Goal: Task Accomplishment & Management: Use online tool/utility

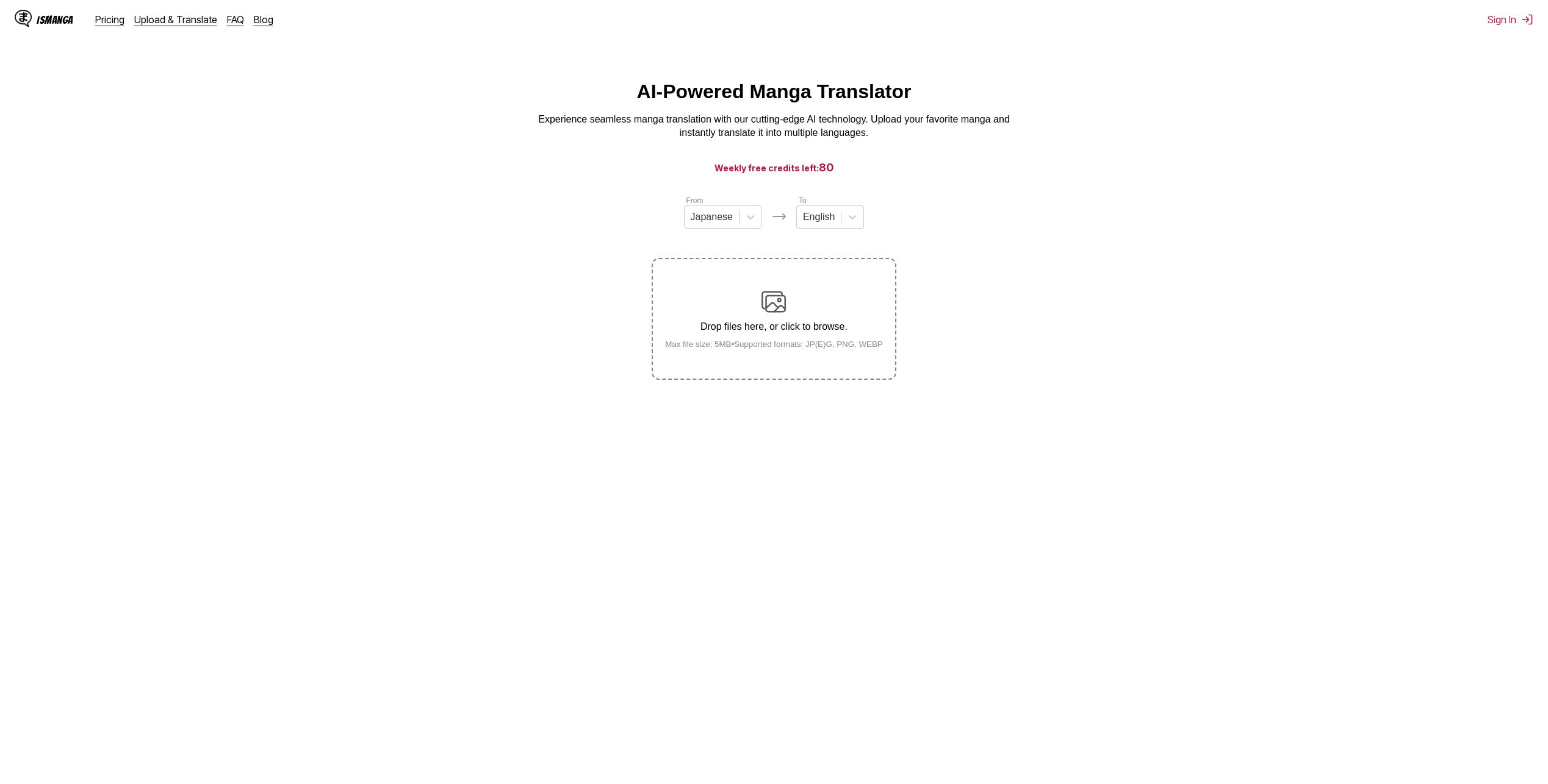
click at [779, 303] on img at bounding box center [773, 302] width 25 height 24
click at [0, 0] on input "Drop files here, or click to browse. Max file size: 5MB • Supported formats: JP…" at bounding box center [0, 0] width 0 height 0
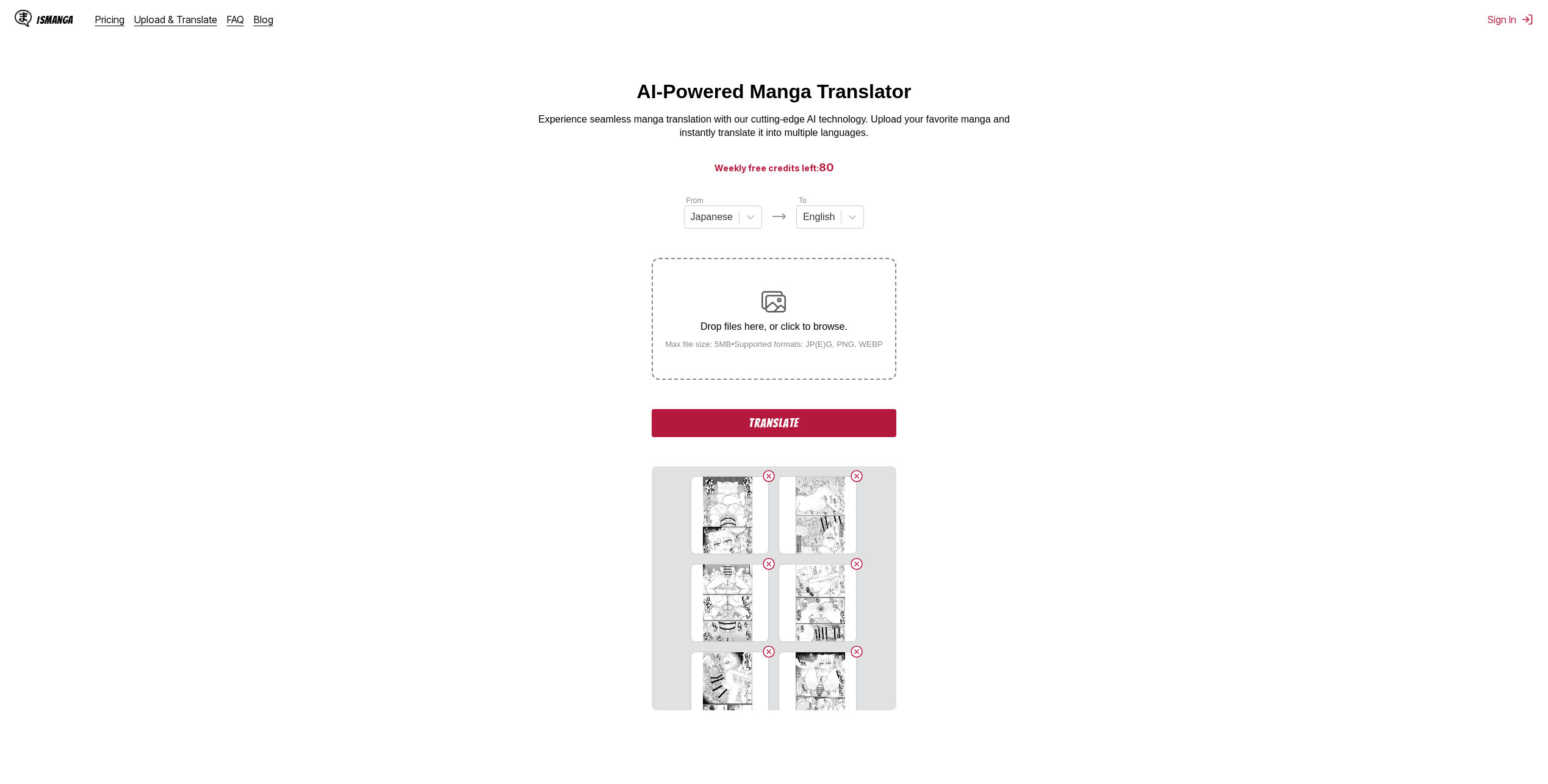
click at [772, 422] on button "Translate" at bounding box center [773, 423] width 244 height 28
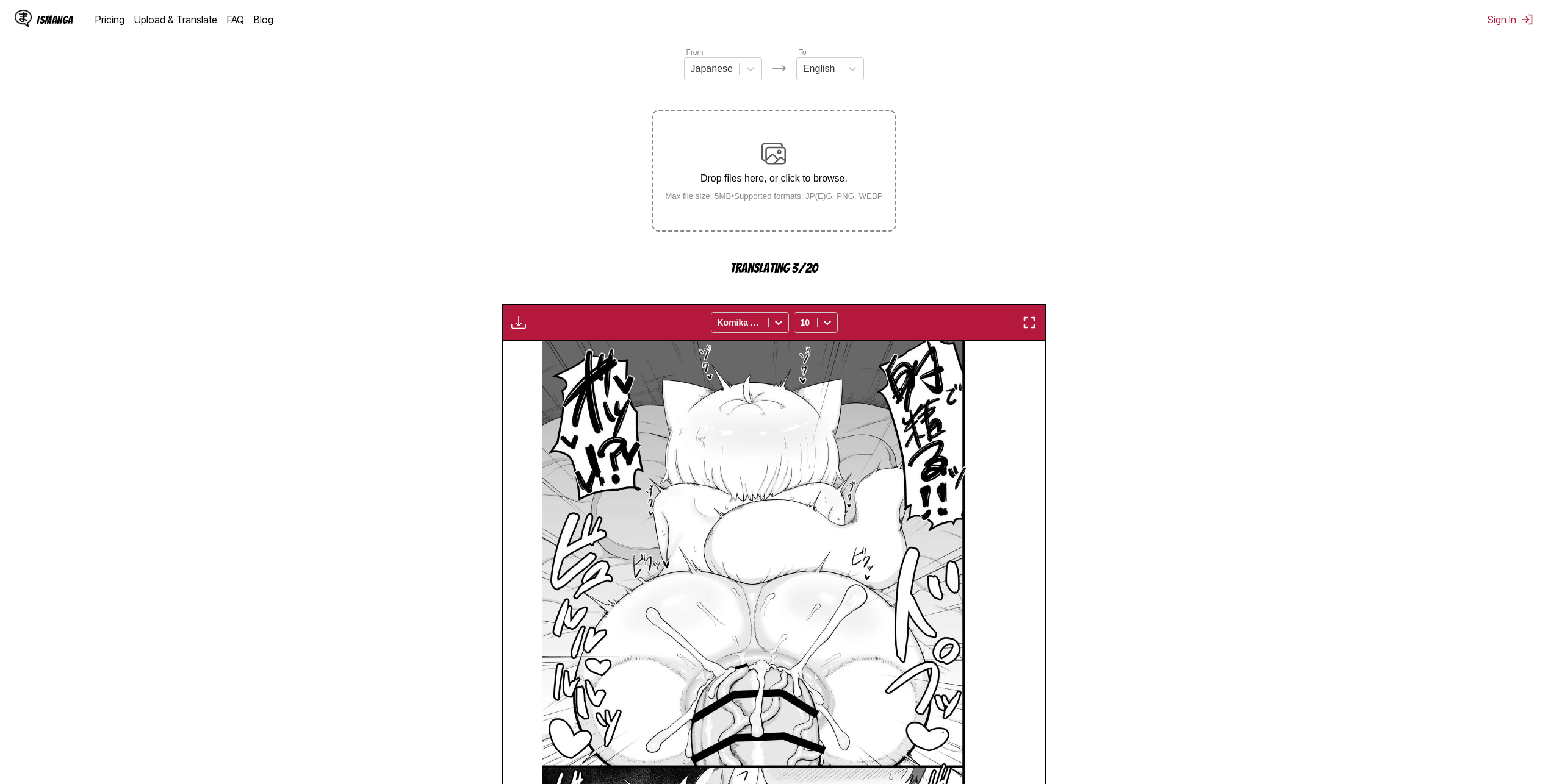
scroll to position [144, 0]
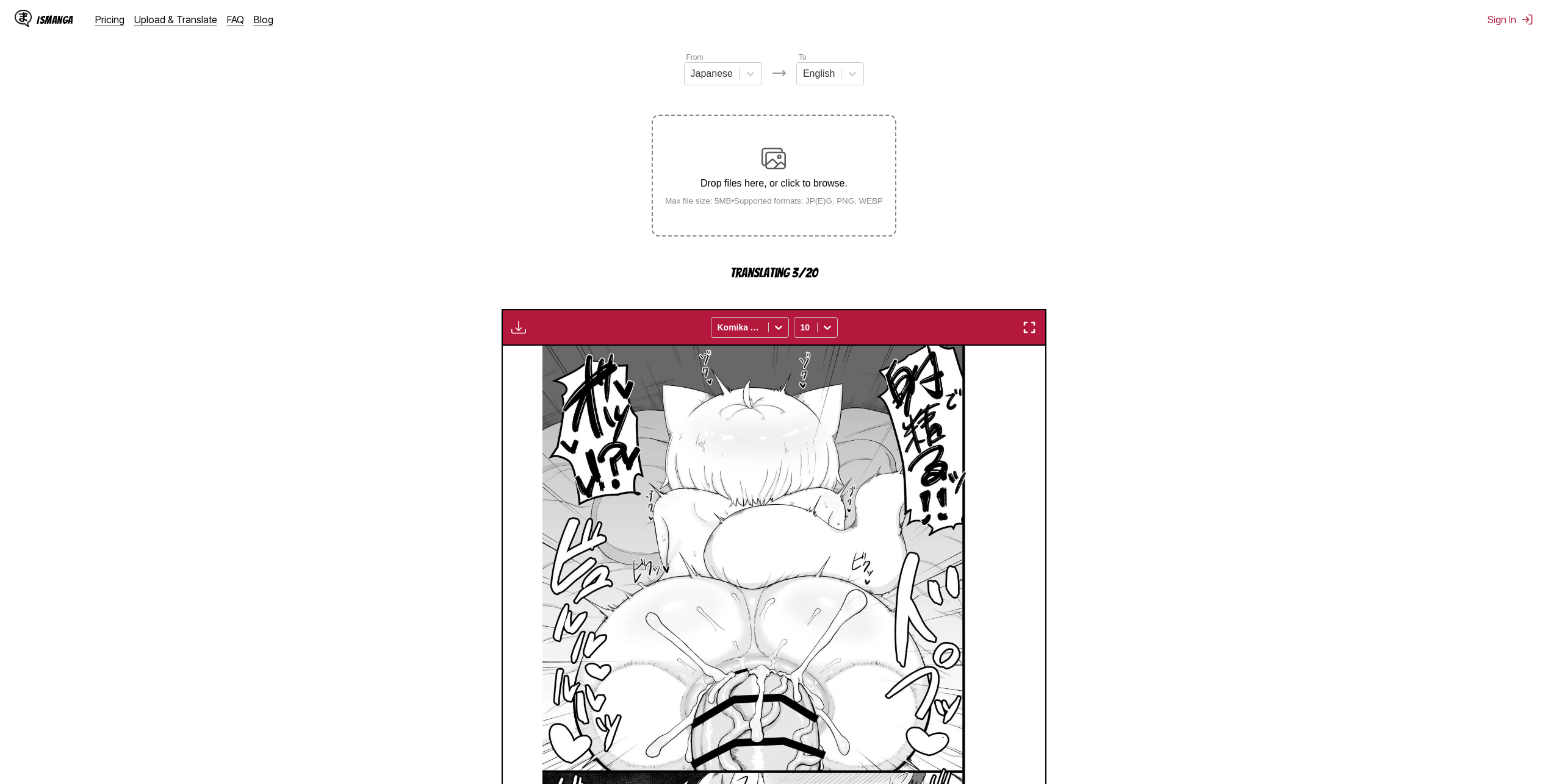
click at [517, 327] on img "button" at bounding box center [519, 327] width 15 height 15
click at [520, 322] on img "button" at bounding box center [519, 327] width 15 height 15
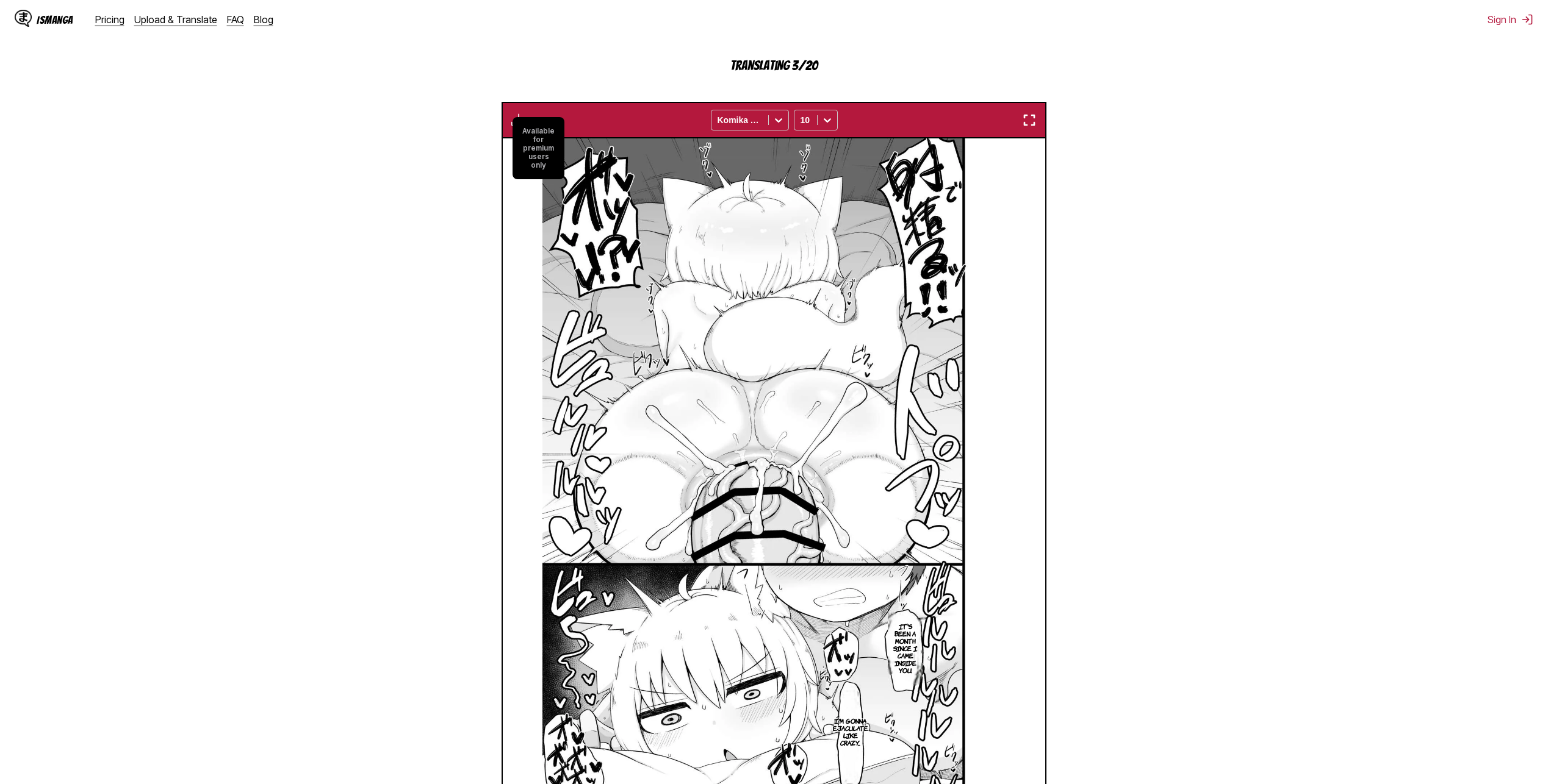
scroll to position [448, 0]
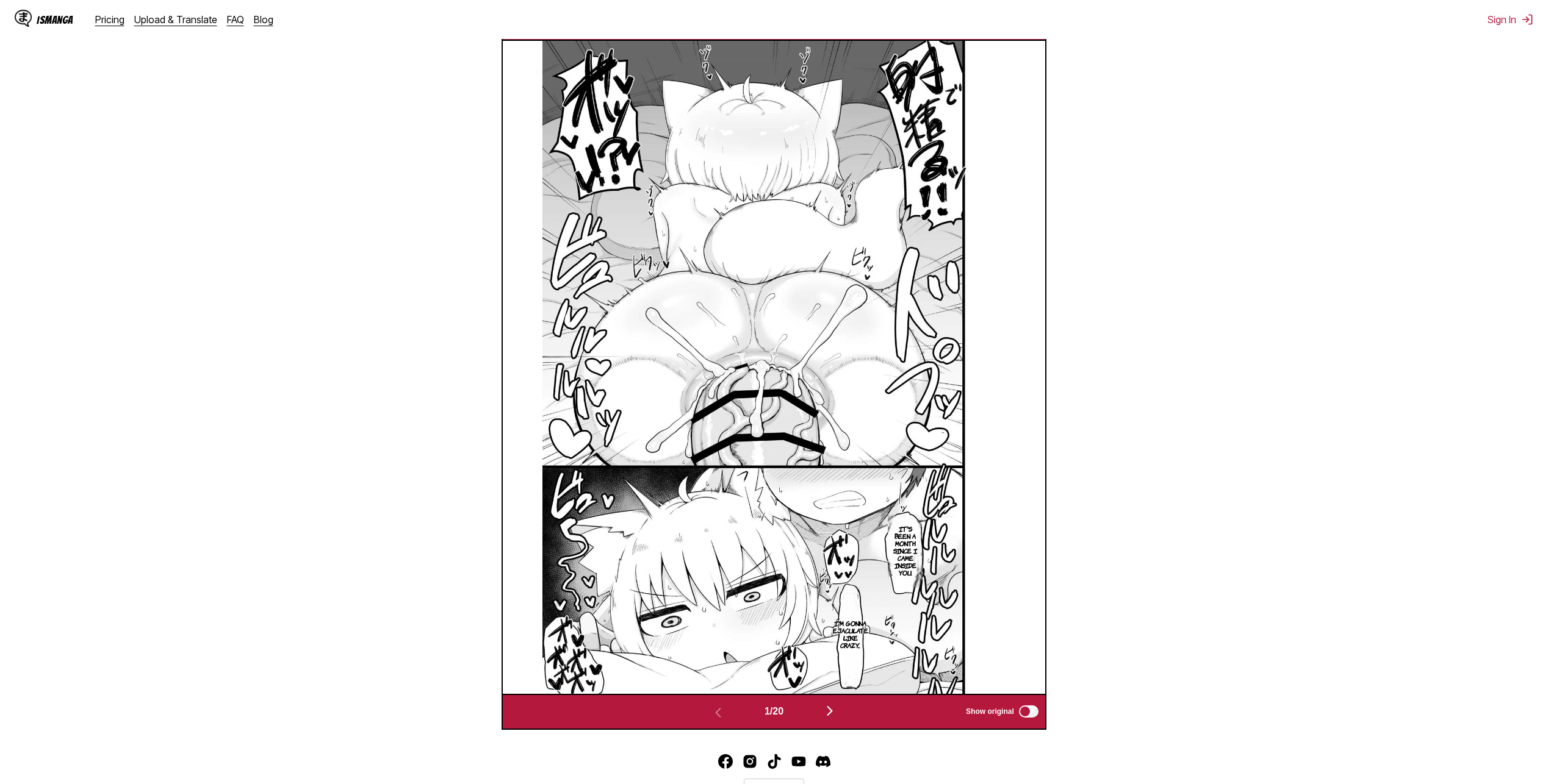
click at [833, 717] on img "button" at bounding box center [830, 711] width 15 height 15
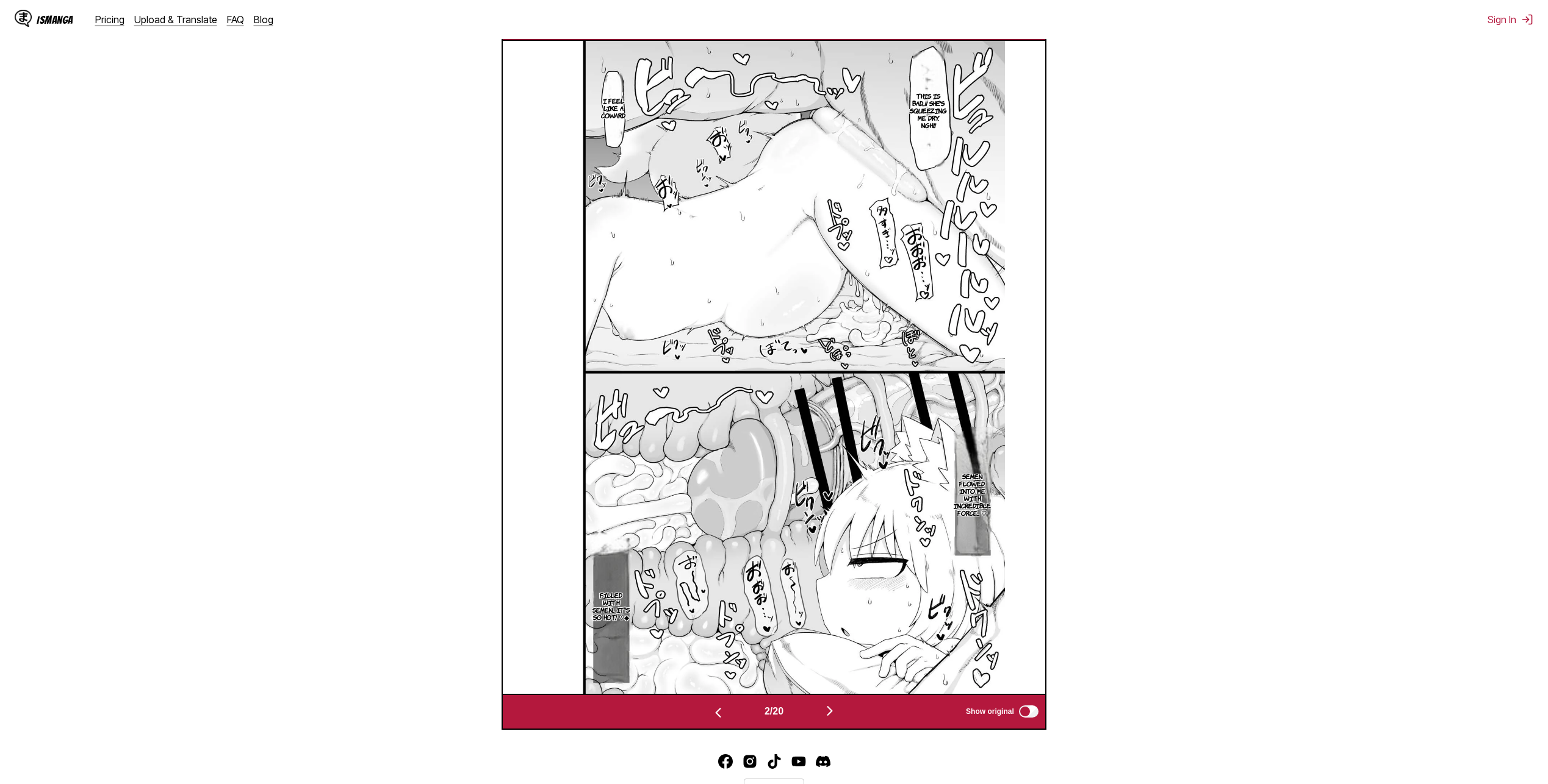
click at [850, 361] on img at bounding box center [773, 368] width 462 height 653
click at [842, 716] on button "button" at bounding box center [830, 712] width 74 height 18
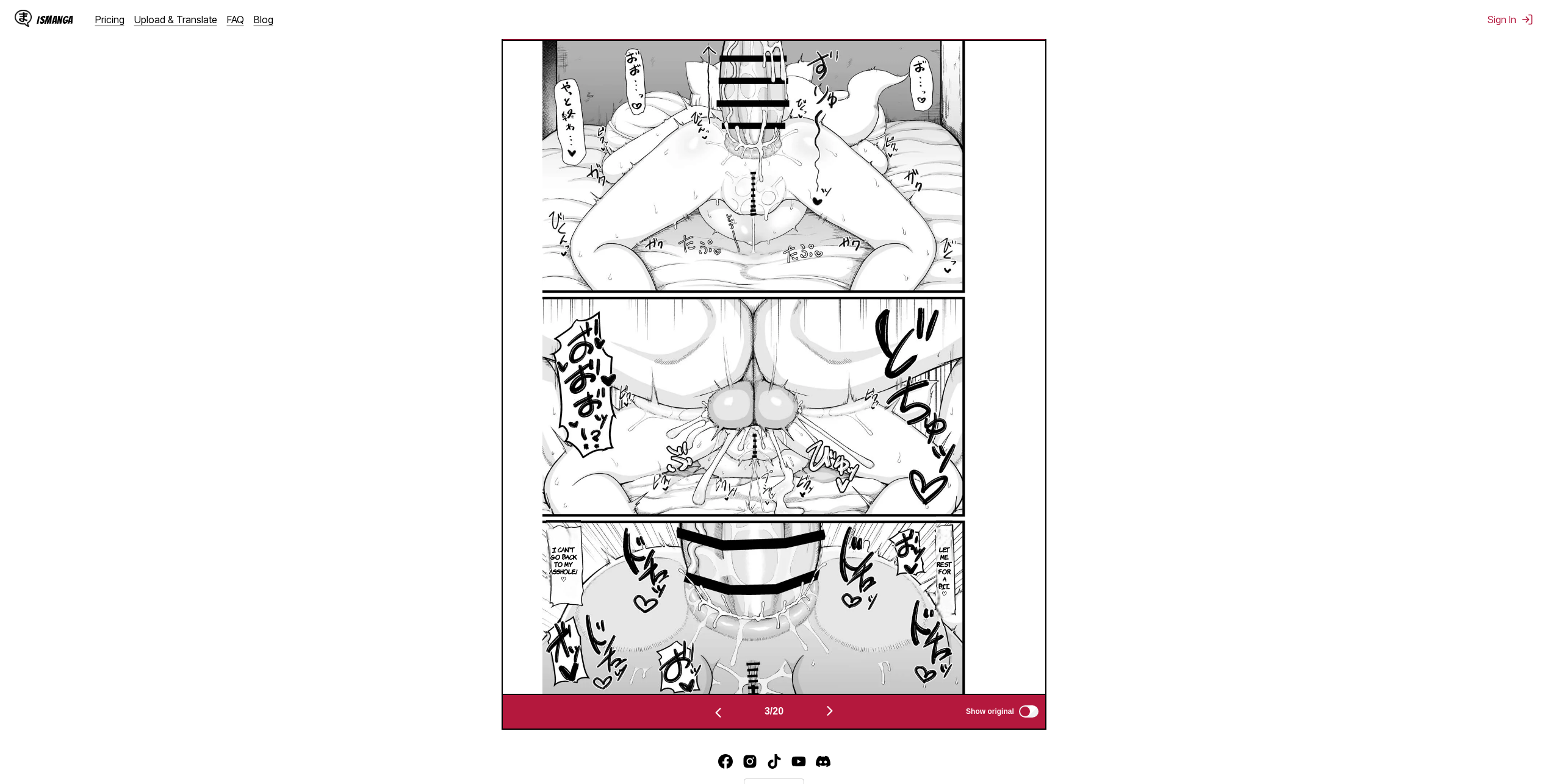
click at [749, 370] on img at bounding box center [773, 368] width 462 height 653
click at [837, 717] on img "button" at bounding box center [830, 711] width 15 height 15
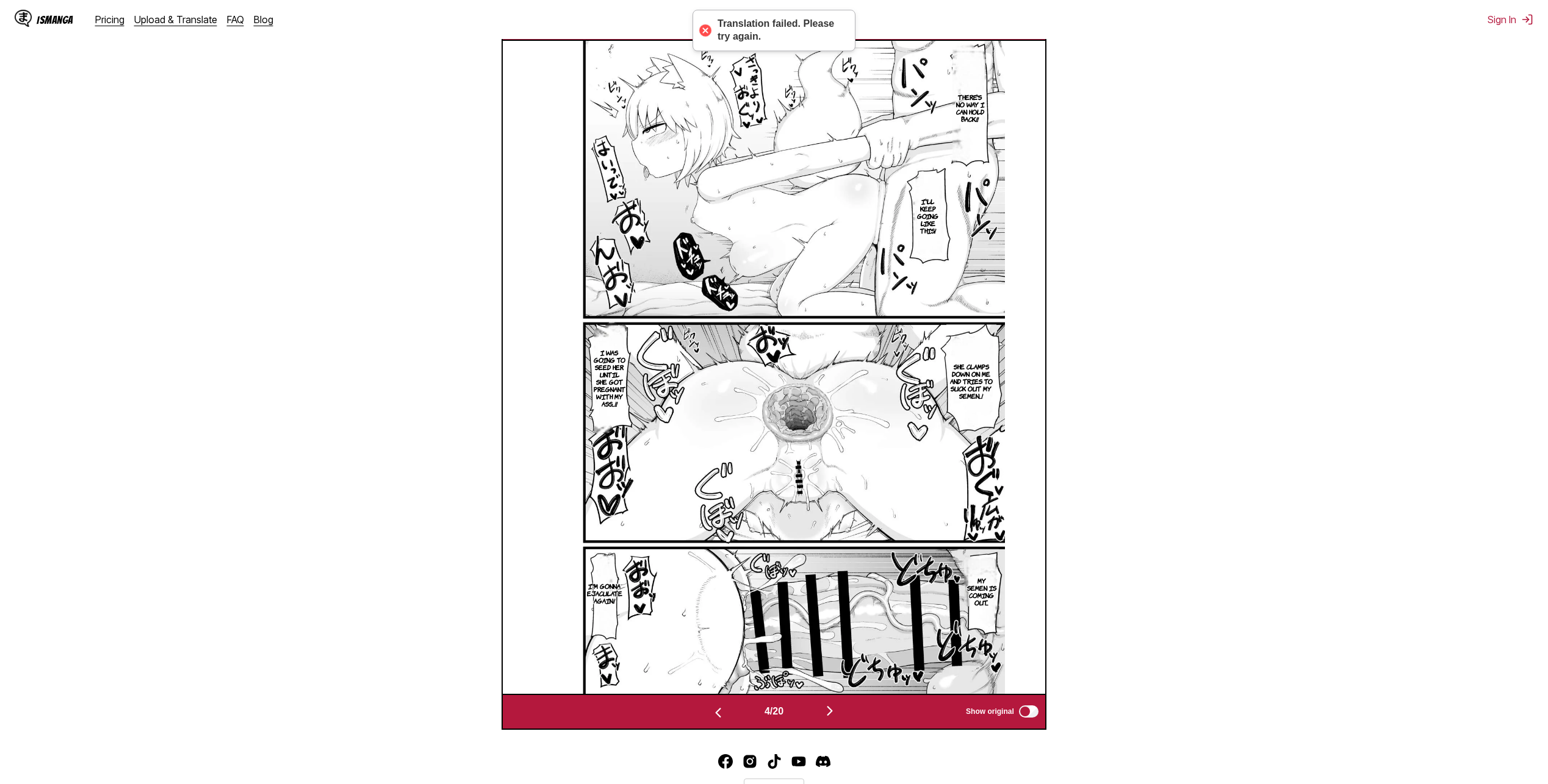
click at [837, 713] on img "button" at bounding box center [830, 711] width 15 height 15
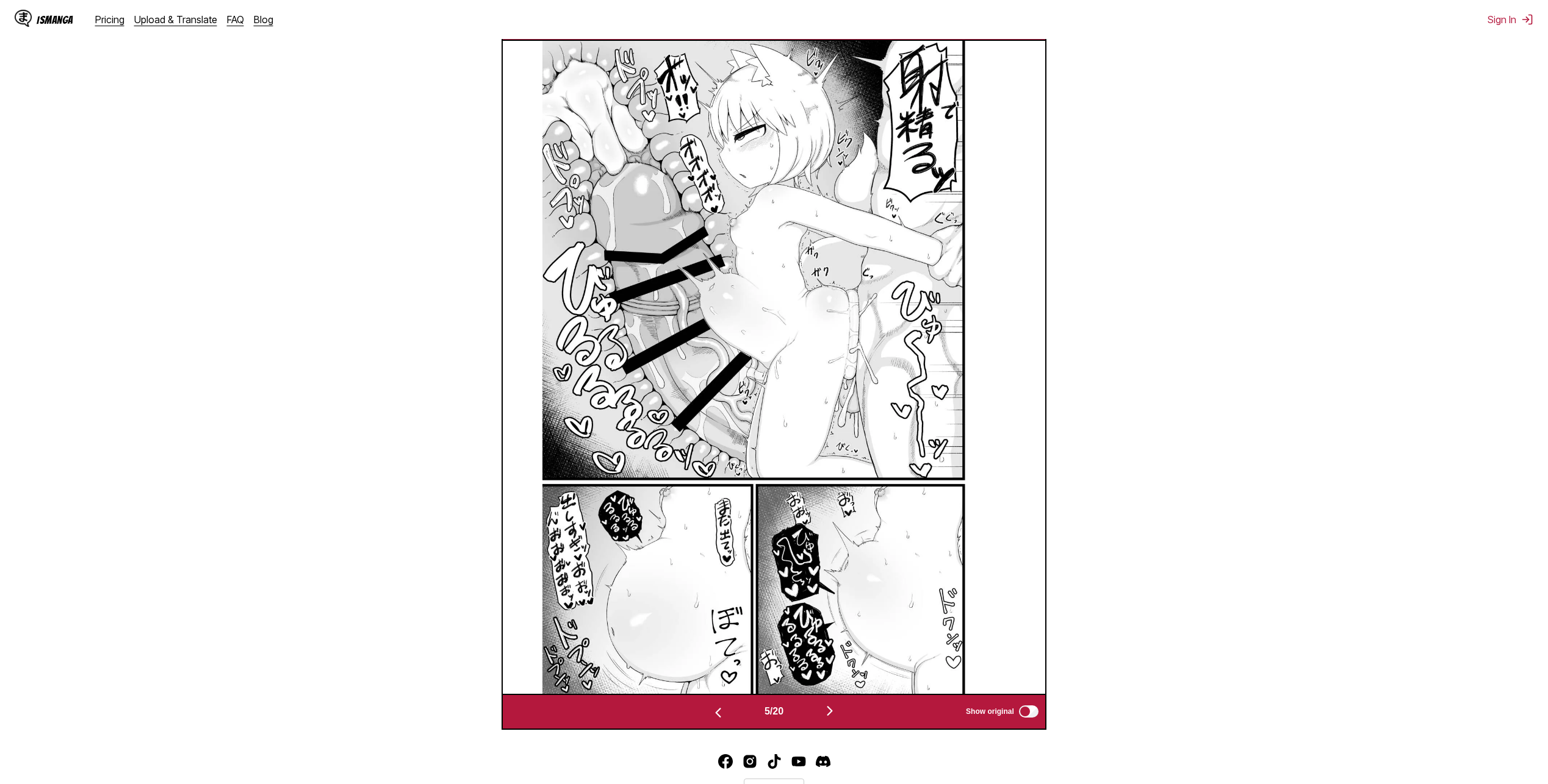
click at [834, 715] on img "button" at bounding box center [830, 711] width 15 height 15
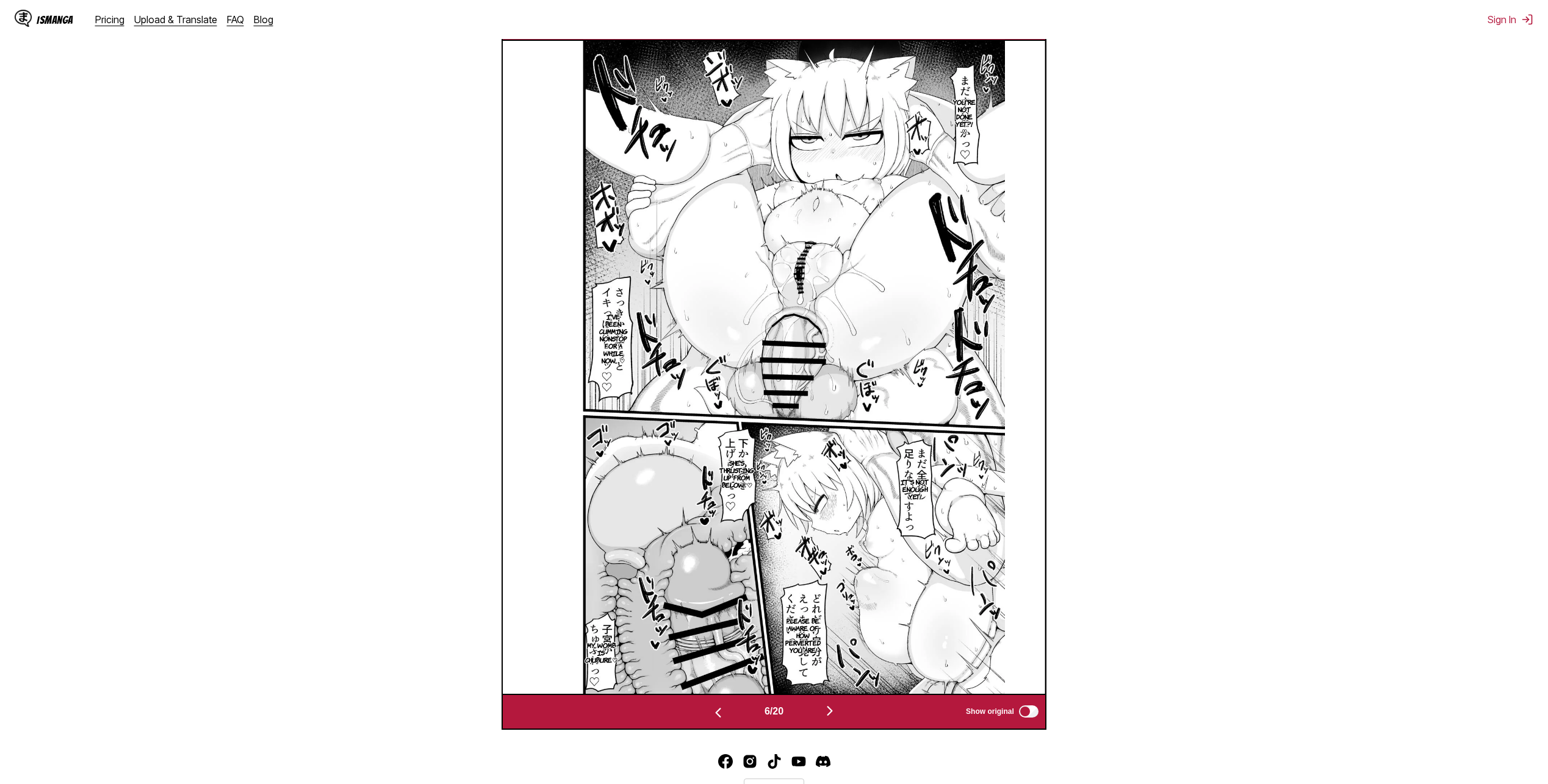
drag, startPoint x: 771, startPoint y: 380, endPoint x: 786, endPoint y: 334, distance: 48.4
click at [831, 711] on img "button" at bounding box center [830, 711] width 15 height 15
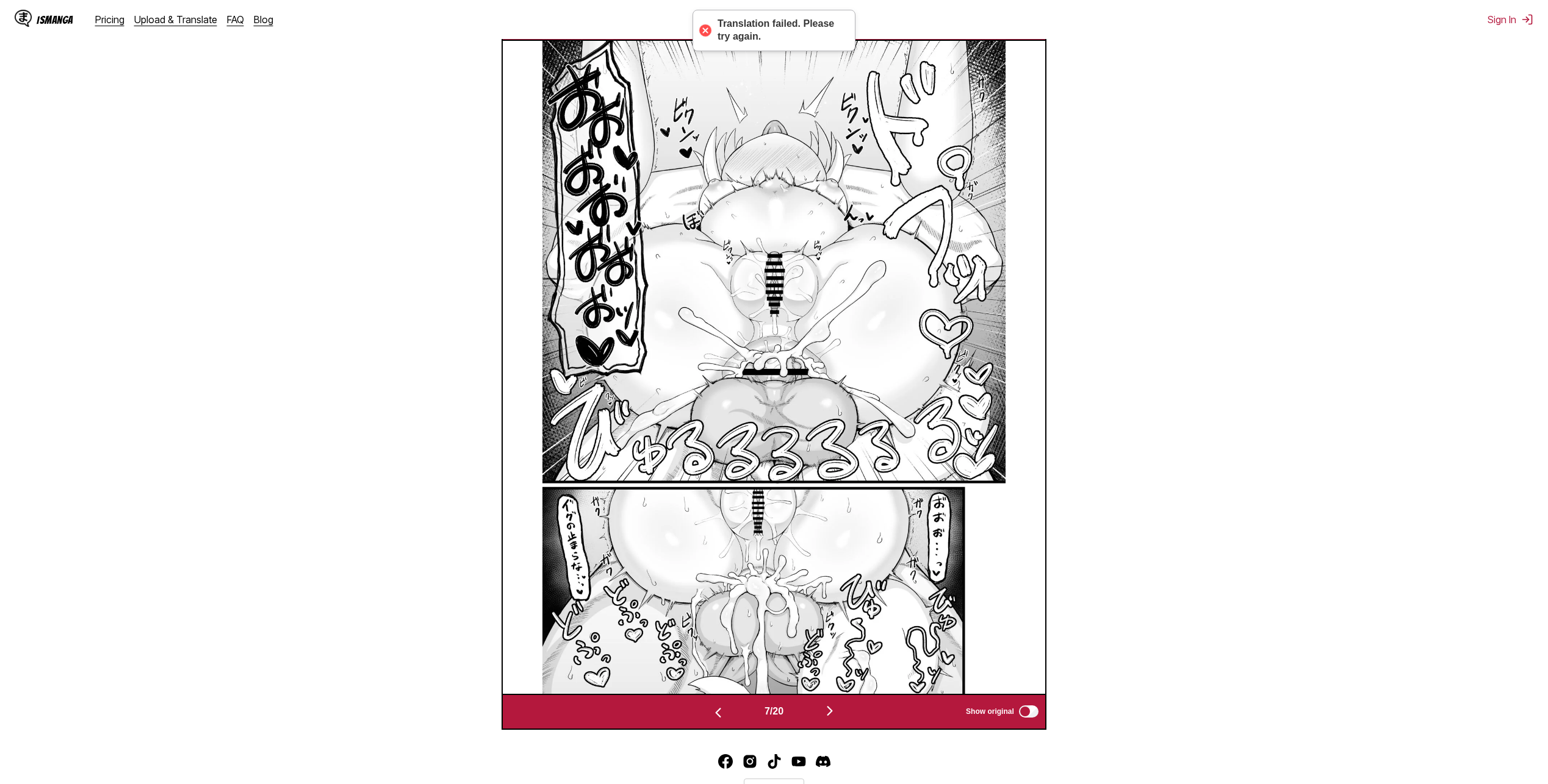
drag, startPoint x: 799, startPoint y: 351, endPoint x: 1196, endPoint y: 362, distance: 397.2
click at [1196, 362] on section "From Japanese To English Drop files here, or click to browse. Max file size: 5M…" at bounding box center [773, 238] width 1528 height 983
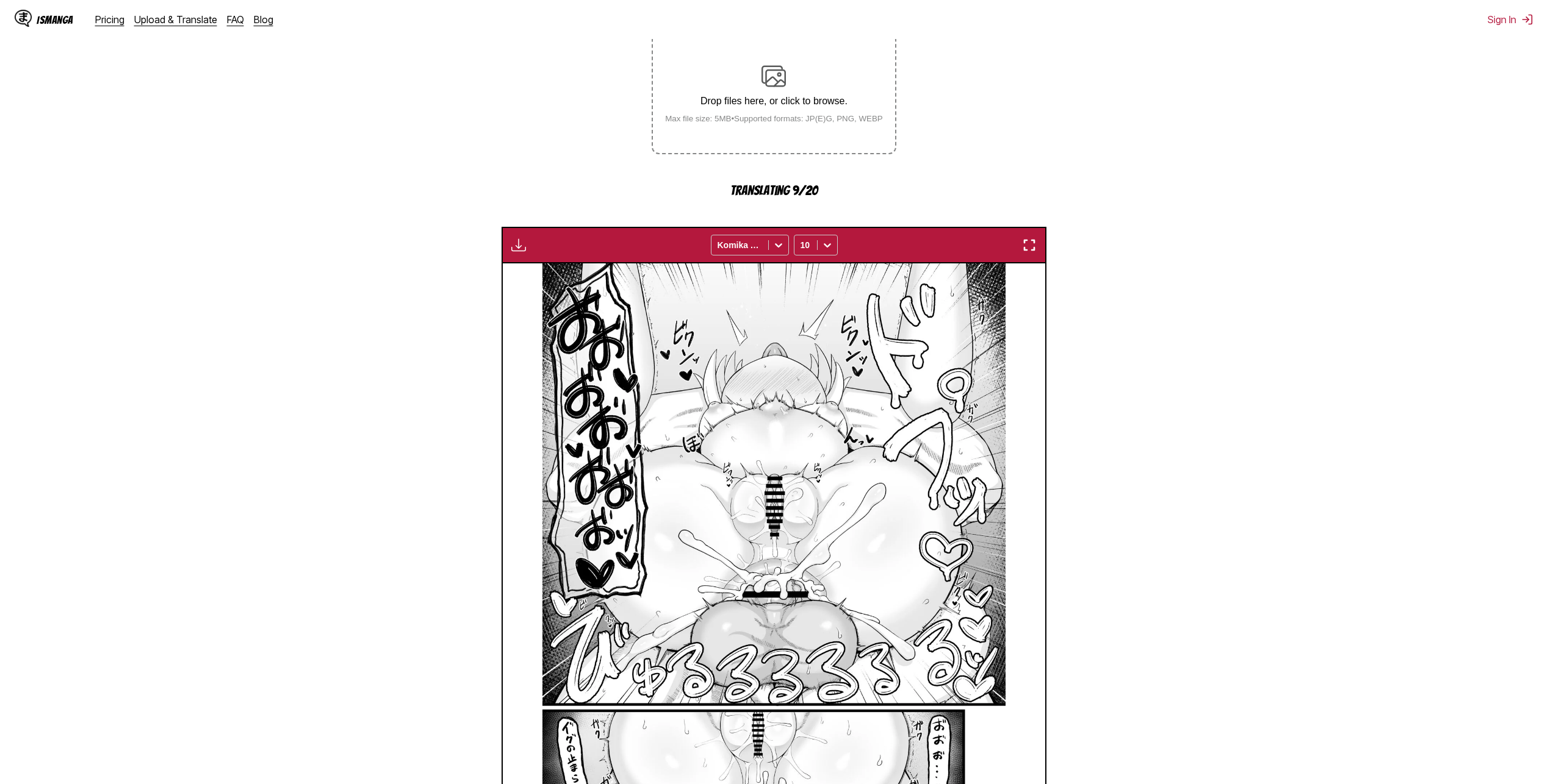
scroll to position [82, 0]
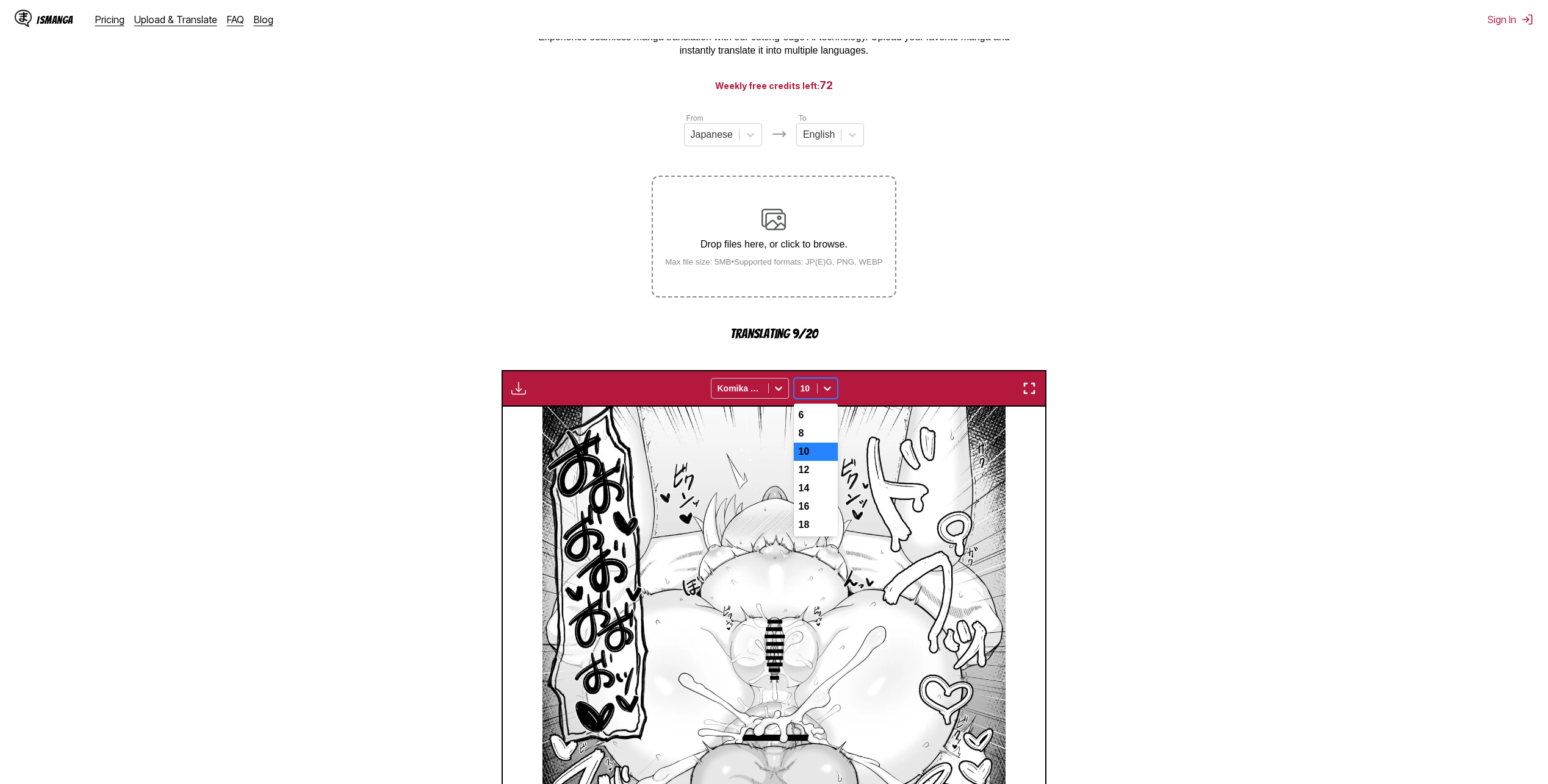
click at [805, 385] on div at bounding box center [805, 389] width 10 height 12
click at [805, 385] on div at bounding box center [805, 389] width 10 height 12
click at [767, 383] on div "Komika Axis" at bounding box center [739, 388] width 57 height 17
click at [766, 383] on div "Komika Axis" at bounding box center [739, 388] width 57 height 17
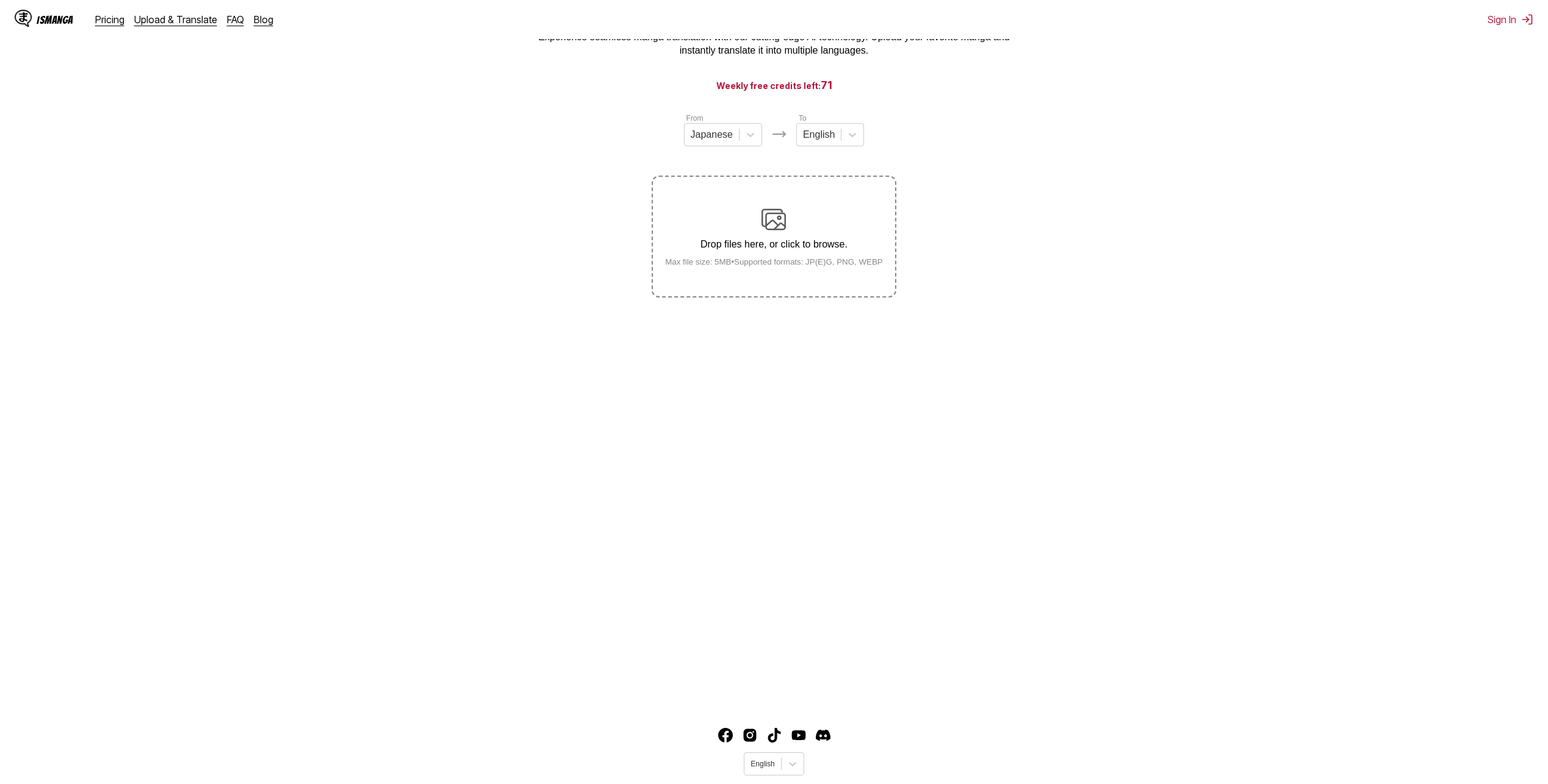
click at [776, 246] on p "Drop files here, or click to browse." at bounding box center [773, 244] width 238 height 11
click at [0, 0] on input "Drop files here, or click to browse. Max file size: 5MB • Supported formats: JP…" at bounding box center [0, 0] width 0 height 0
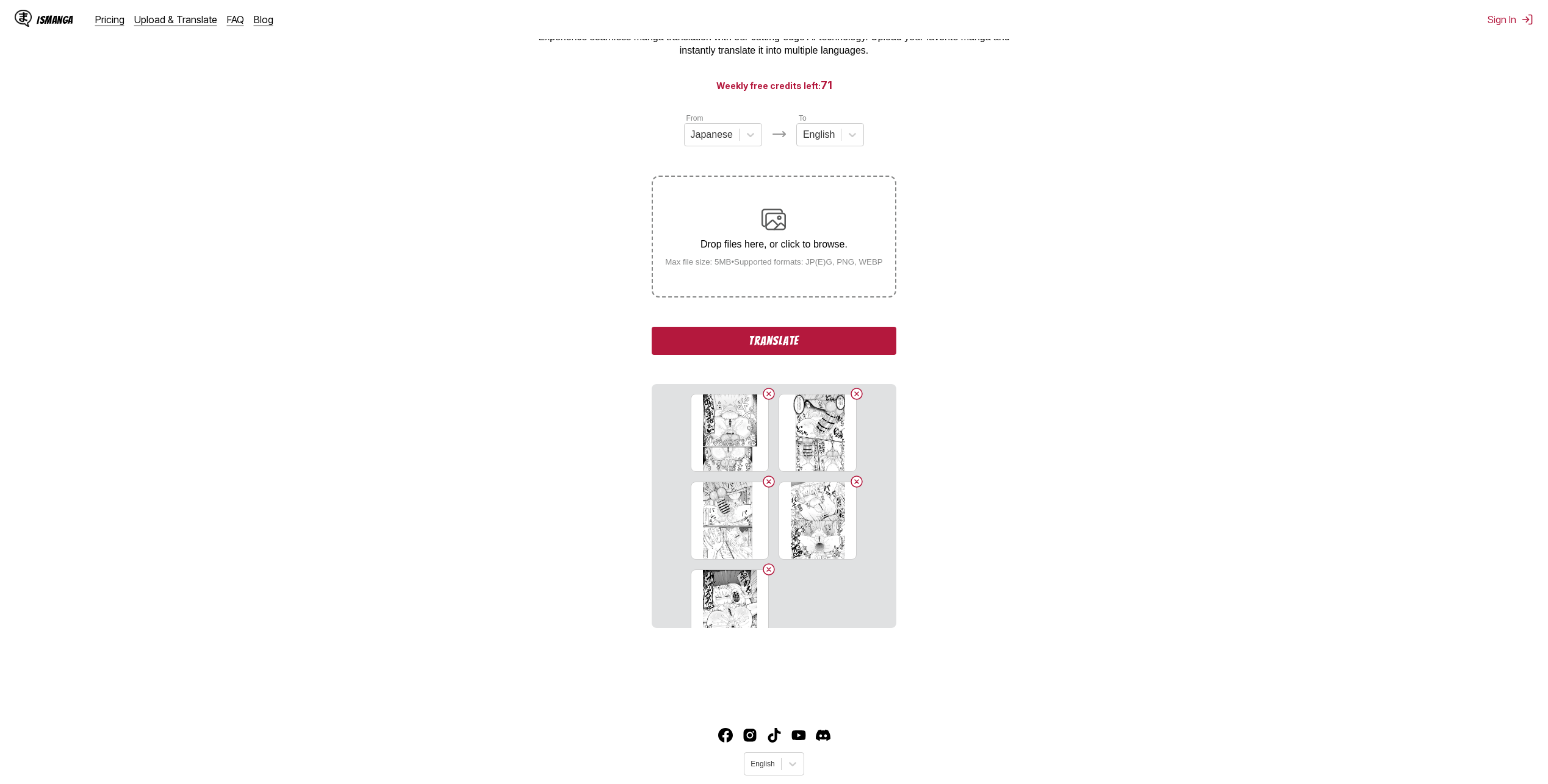
click at [796, 342] on button "Translate" at bounding box center [773, 340] width 244 height 28
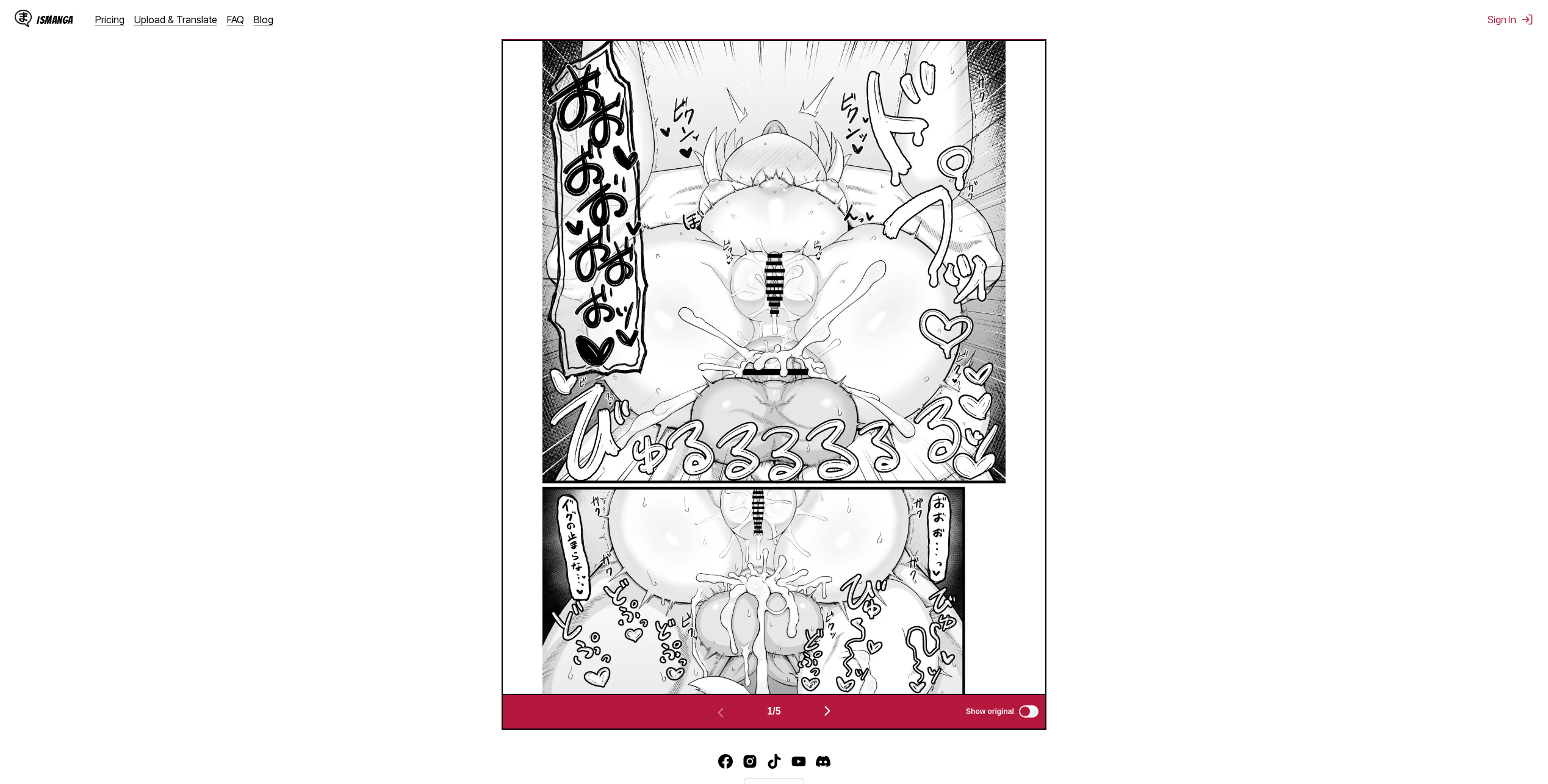
click at [828, 708] on img "button" at bounding box center [827, 711] width 15 height 15
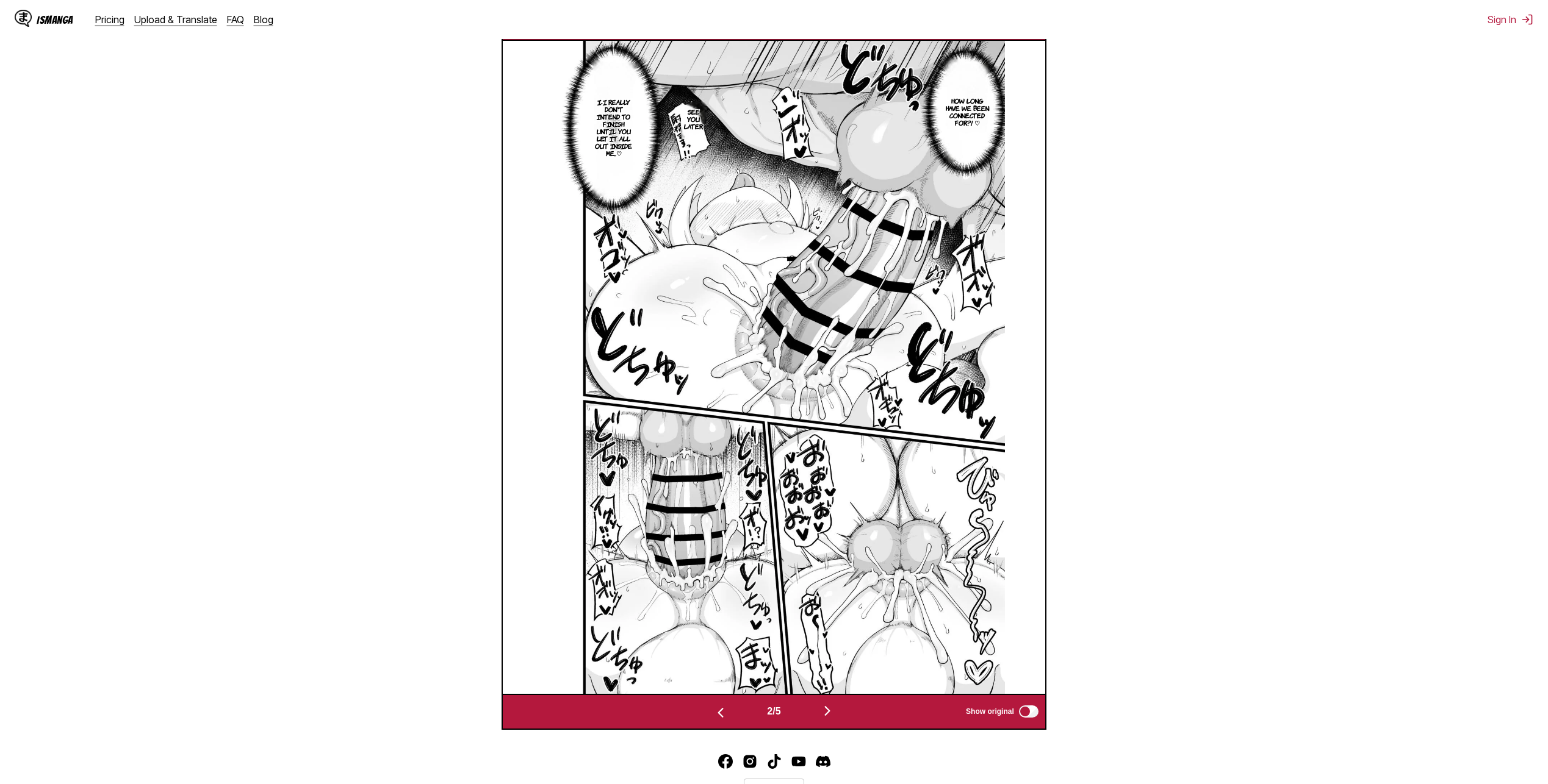
click at [835, 716] on img "button" at bounding box center [827, 711] width 15 height 15
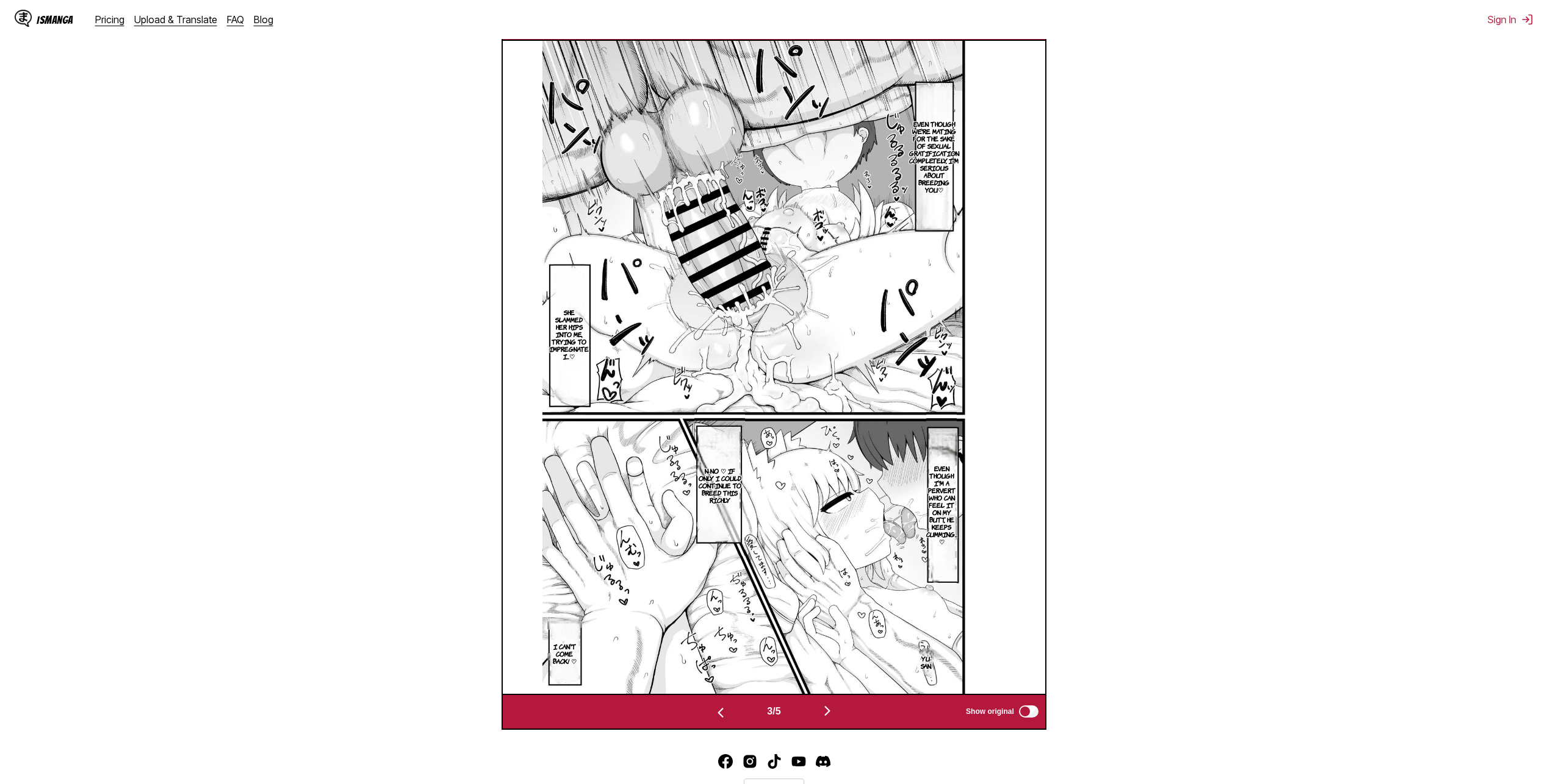
scroll to position [405, 0]
click at [831, 710] on img "button" at bounding box center [827, 711] width 15 height 15
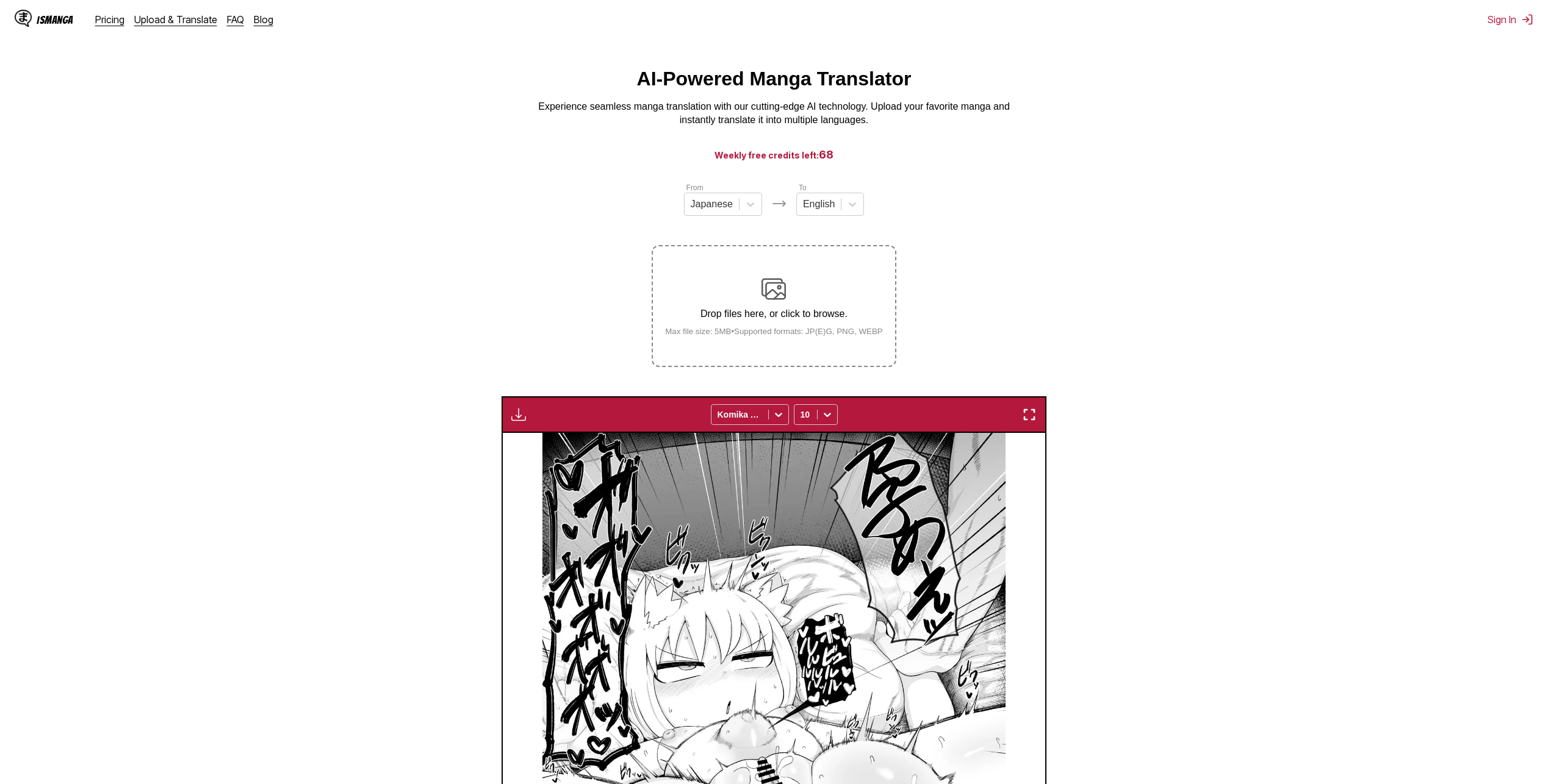
scroll to position [0, 0]
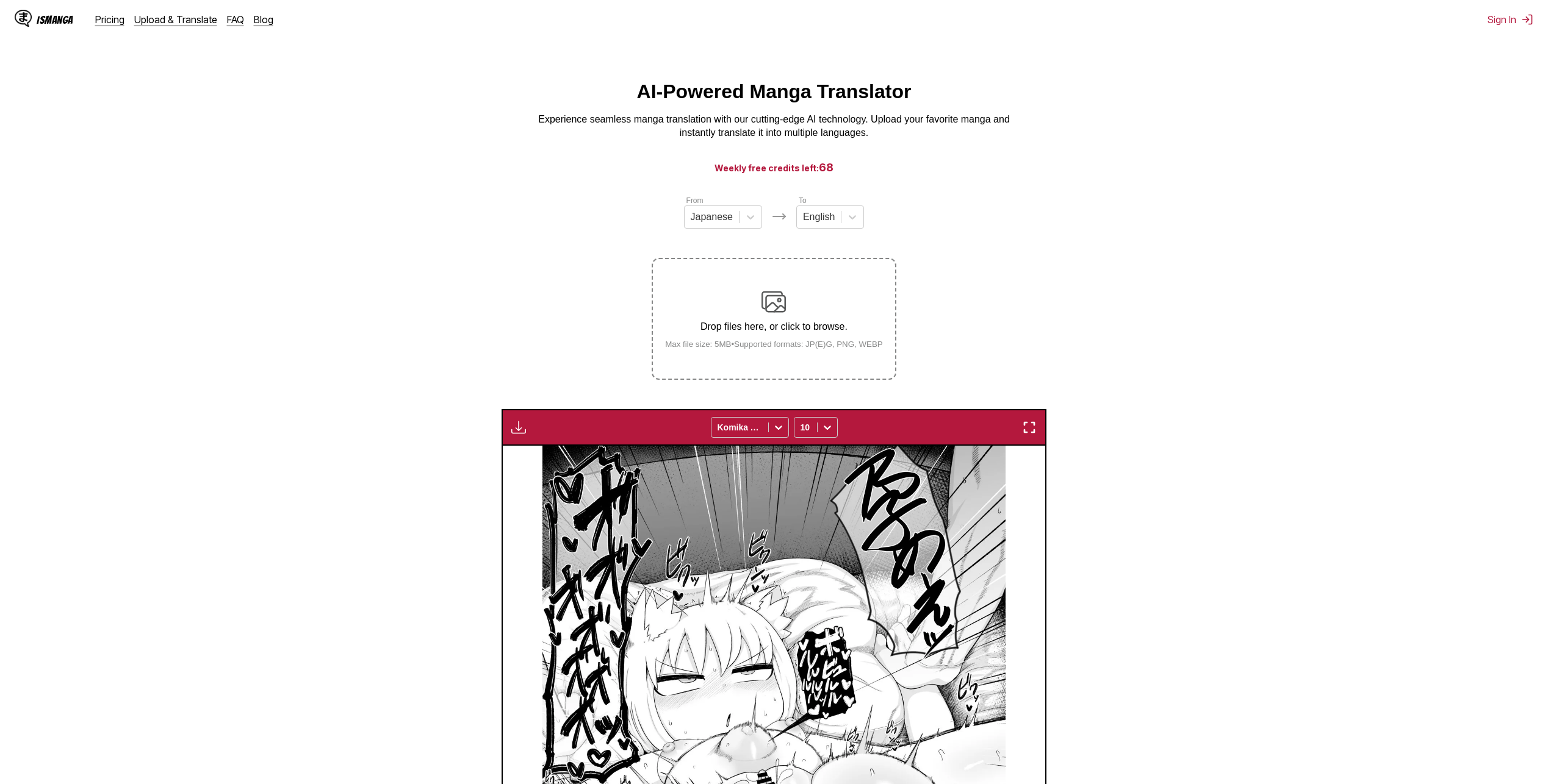
click at [775, 308] on img at bounding box center [773, 302] width 25 height 24
click at [0, 0] on input "Drop files here, or click to browse. Max file size: 5MB • Supported formats: JP…" at bounding box center [0, 0] width 0 height 0
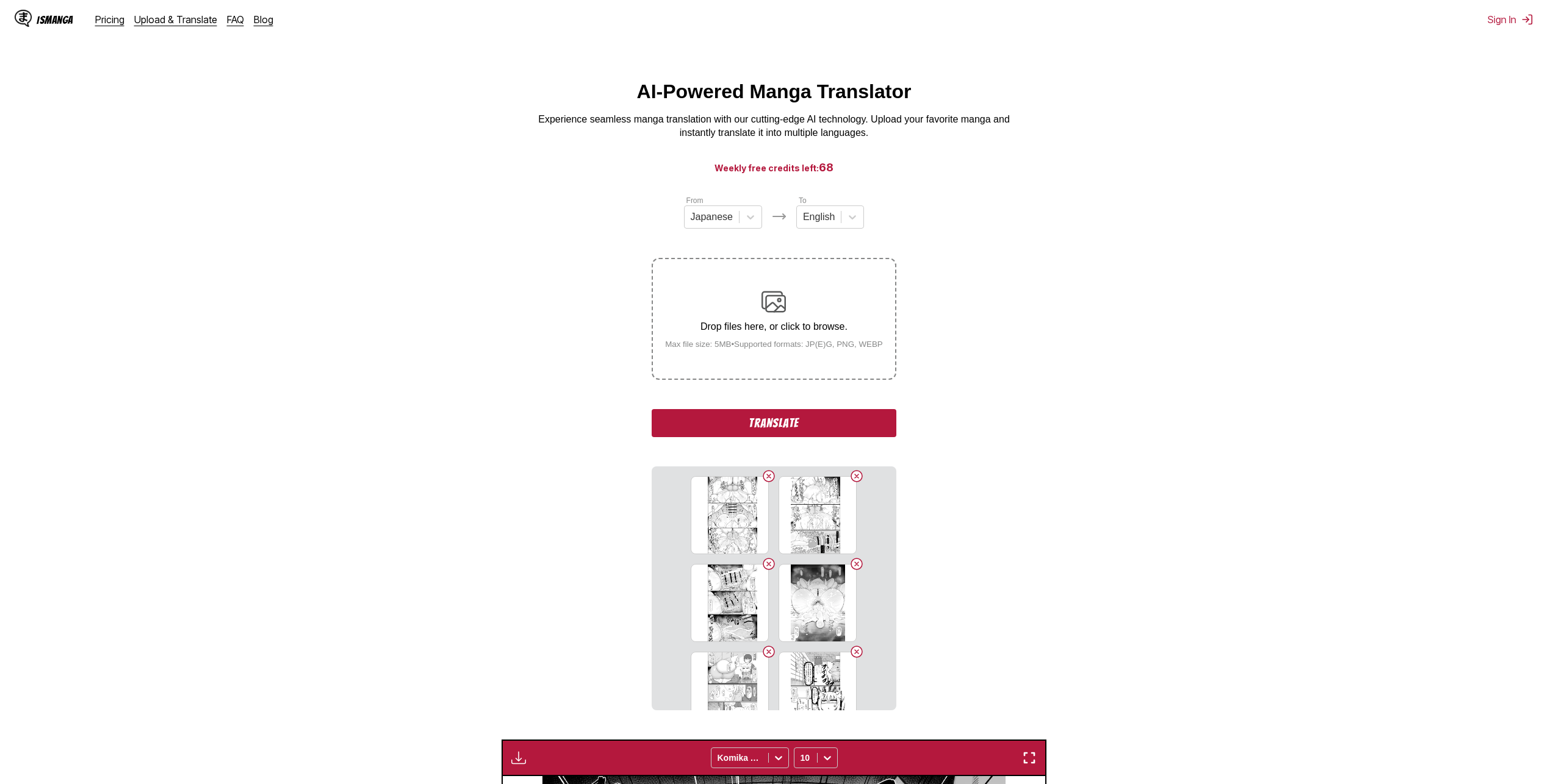
click at [781, 427] on button "Translate" at bounding box center [773, 423] width 244 height 28
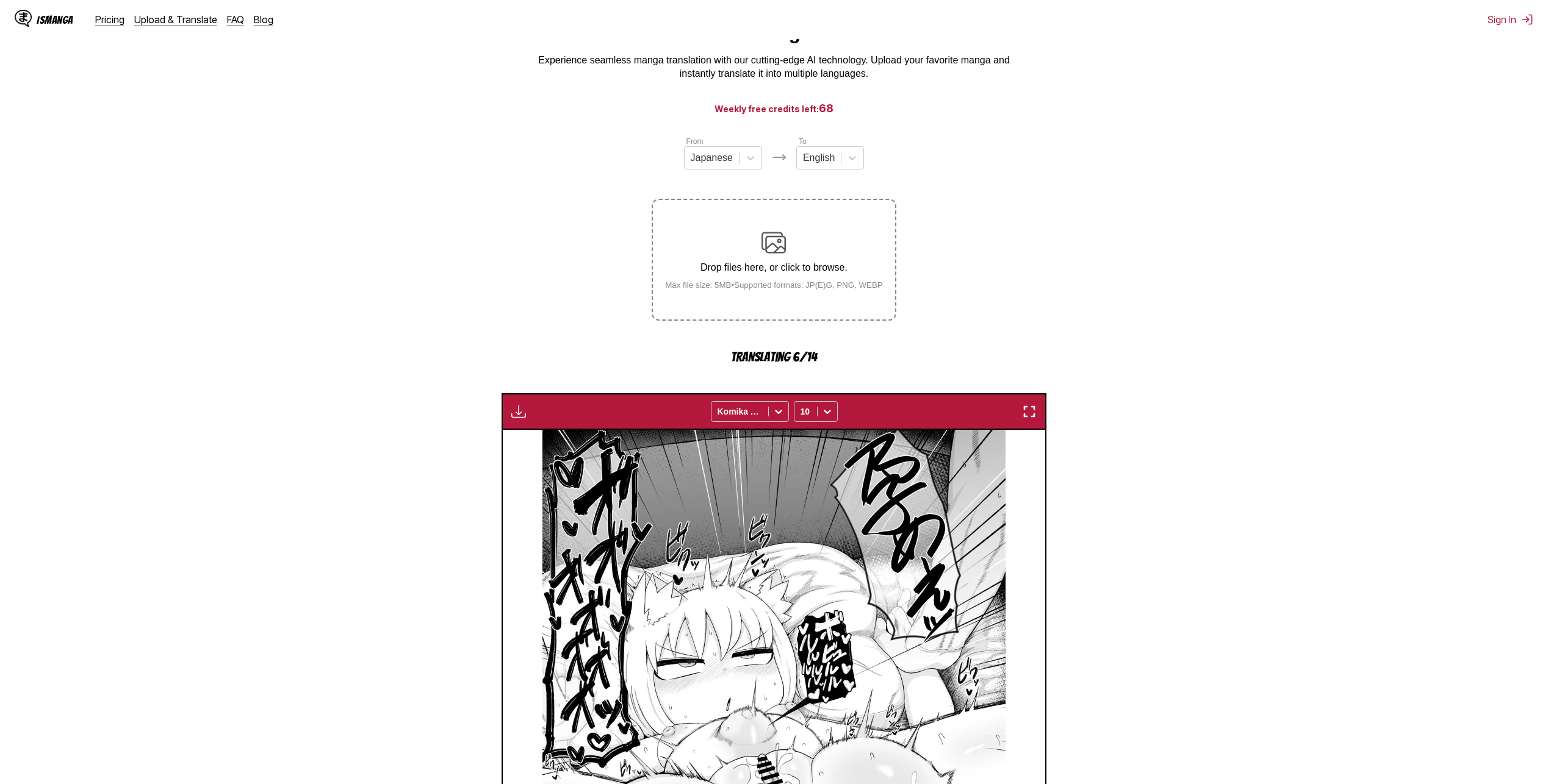
scroll to position [61, 0]
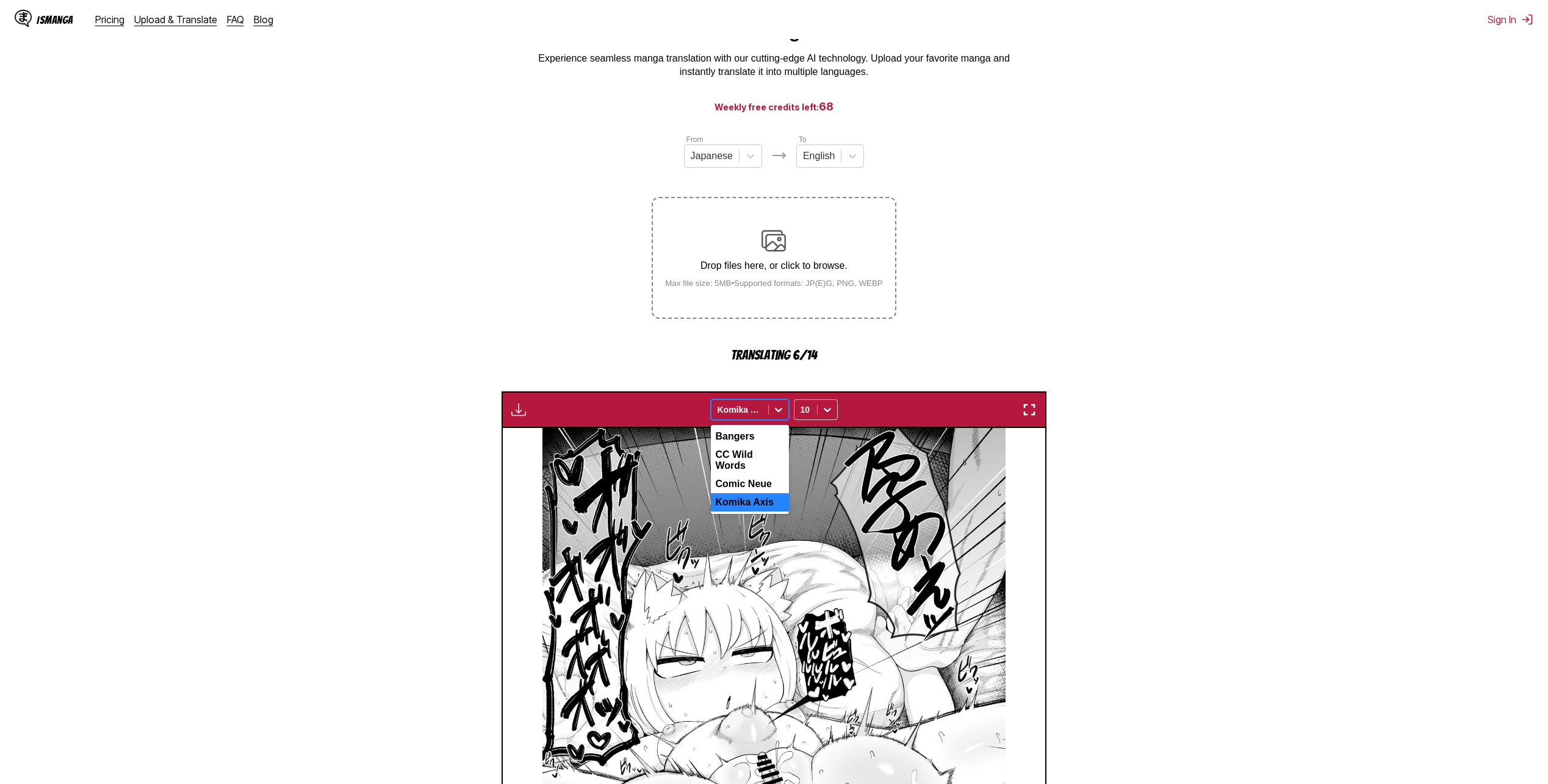
click at [777, 407] on icon at bounding box center [779, 410] width 12 height 12
click at [757, 440] on div "Bangers" at bounding box center [749, 436] width 78 height 18
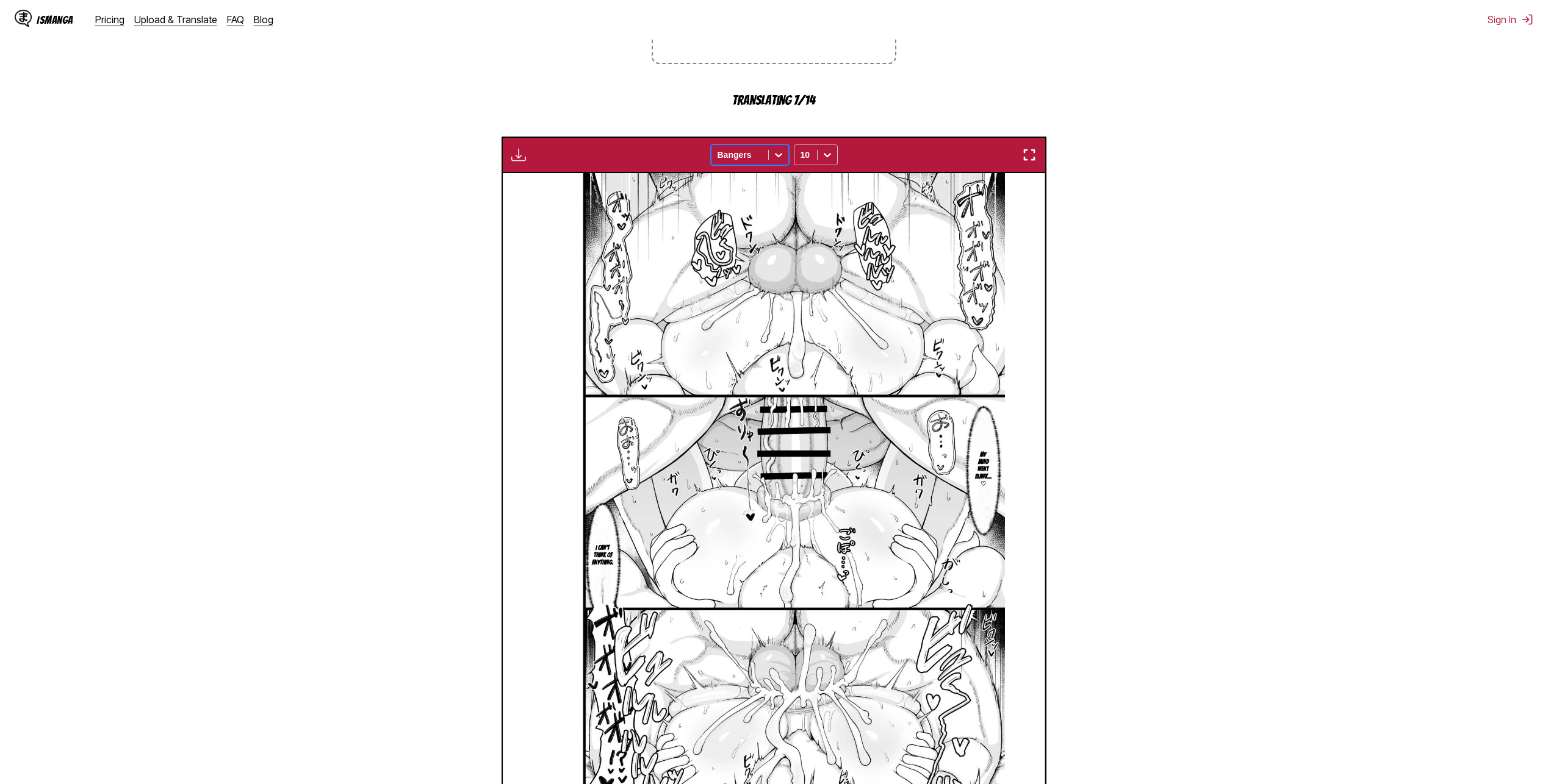
scroll to position [308, 0]
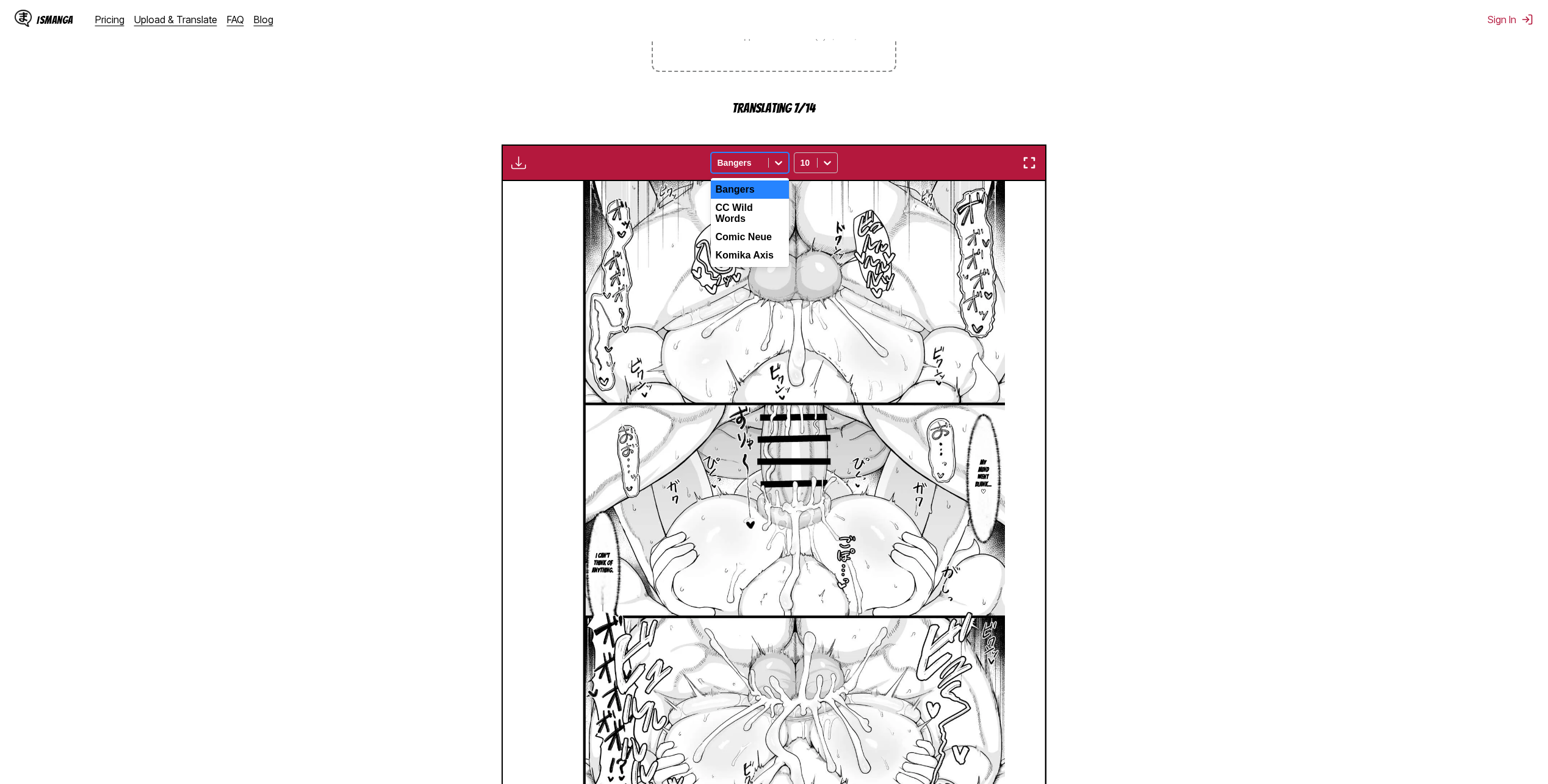
click at [765, 163] on div "Bangers" at bounding box center [739, 163] width 57 height 17
click at [760, 253] on div "Komika Axis" at bounding box center [749, 255] width 78 height 18
click at [754, 151] on div "Available for premium users only option Komika Axis, selected. Komika Axis 10" at bounding box center [774, 163] width 545 height 37
click at [755, 161] on div at bounding box center [739, 163] width 44 height 12
click at [748, 235] on div "Comic Neue" at bounding box center [749, 237] width 78 height 18
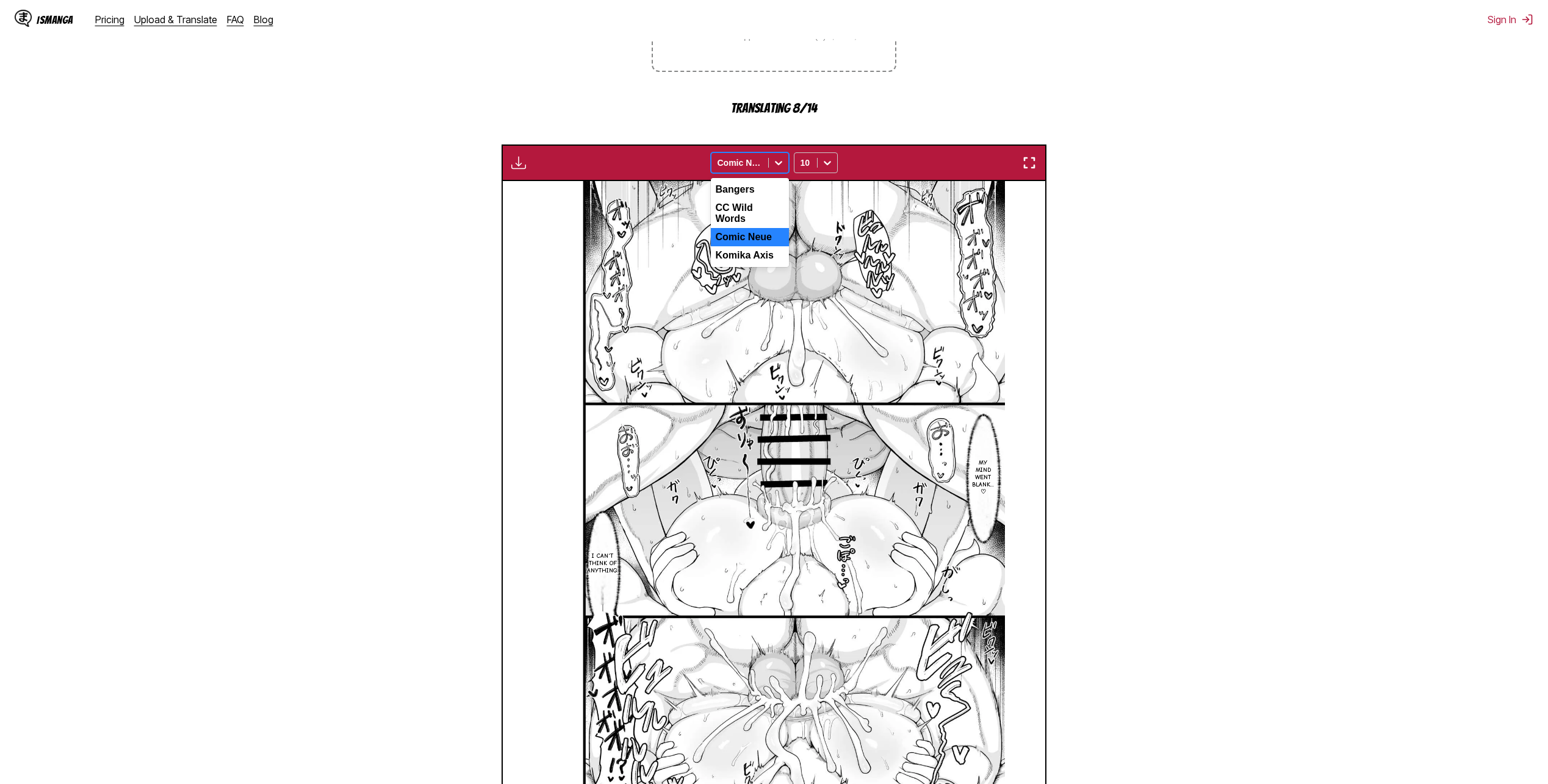
click at [769, 164] on div at bounding box center [778, 163] width 20 height 20
click at [769, 207] on div "CC Wild Words" at bounding box center [749, 213] width 78 height 29
click at [757, 163] on div at bounding box center [739, 163] width 44 height 12
click at [757, 228] on div "Comic Neue" at bounding box center [749, 237] width 78 height 18
click at [812, 165] on div "10" at bounding box center [805, 163] width 22 height 17
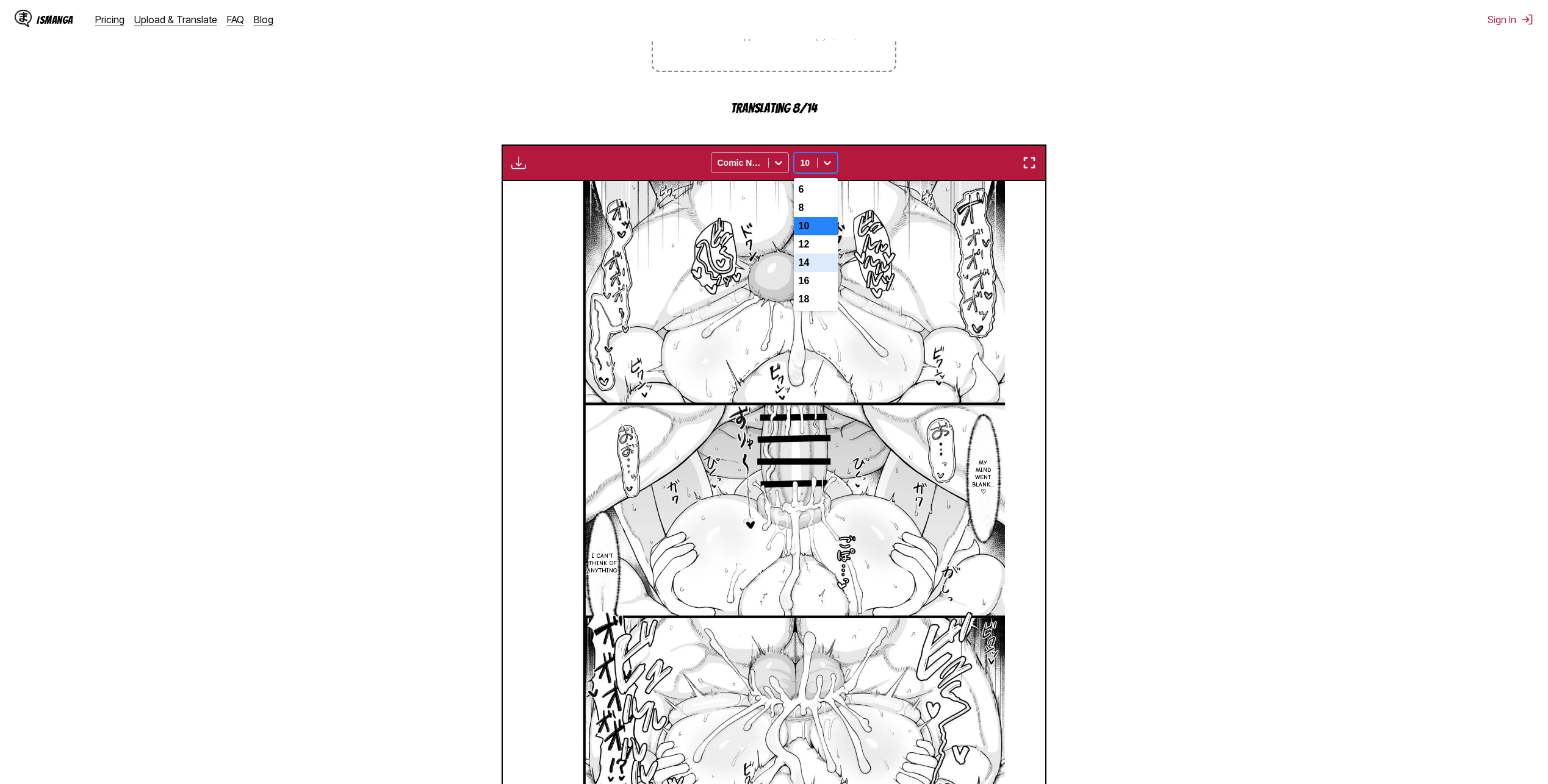
click at [813, 268] on div "14" at bounding box center [816, 263] width 44 height 18
click at [824, 169] on icon at bounding box center [827, 163] width 12 height 12
click at [814, 249] on div "12" at bounding box center [816, 244] width 44 height 18
click at [773, 163] on icon at bounding box center [779, 163] width 12 height 12
click at [769, 250] on div "Komika Axis" at bounding box center [749, 255] width 78 height 18
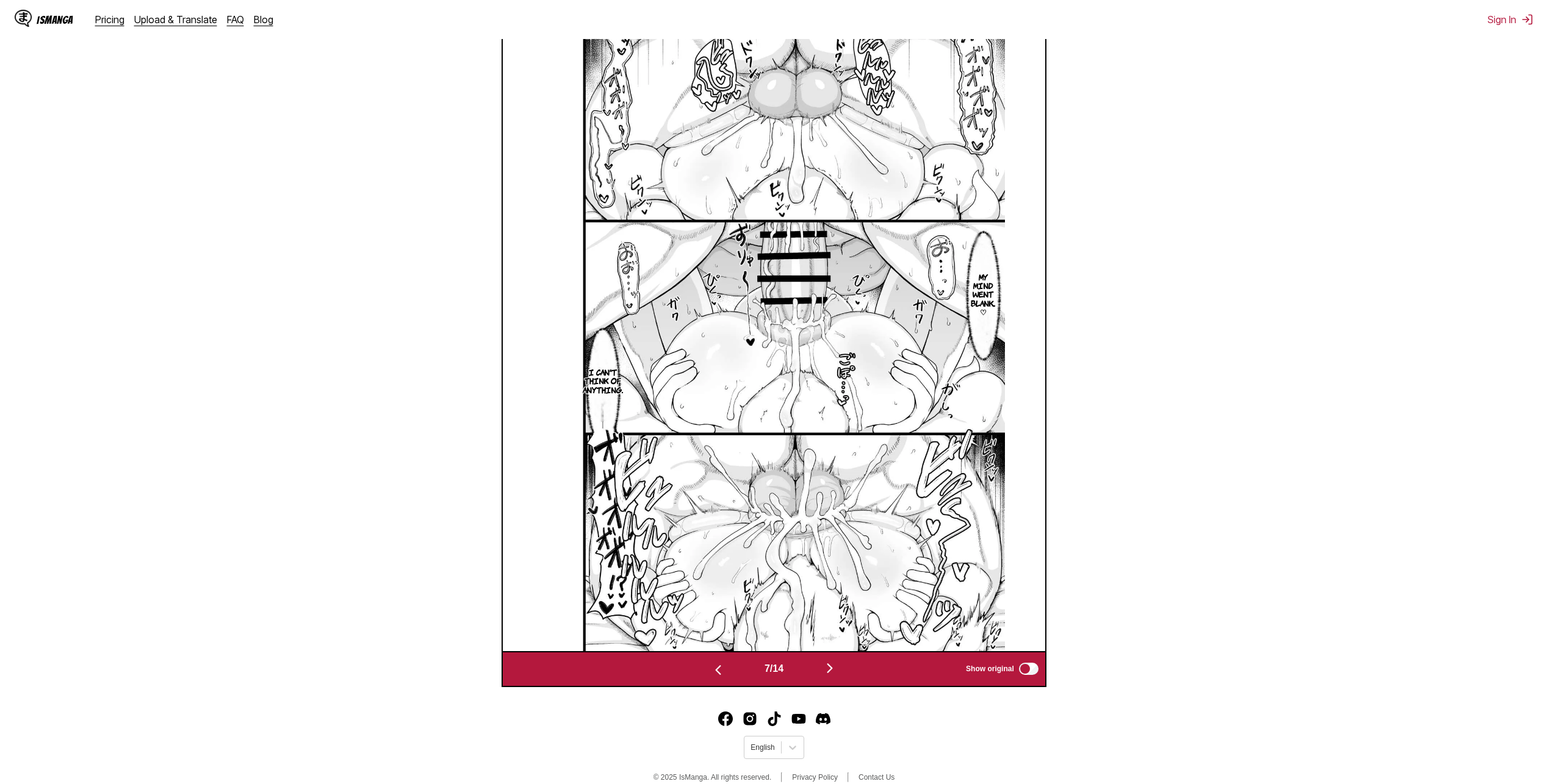
scroll to position [0, 3252]
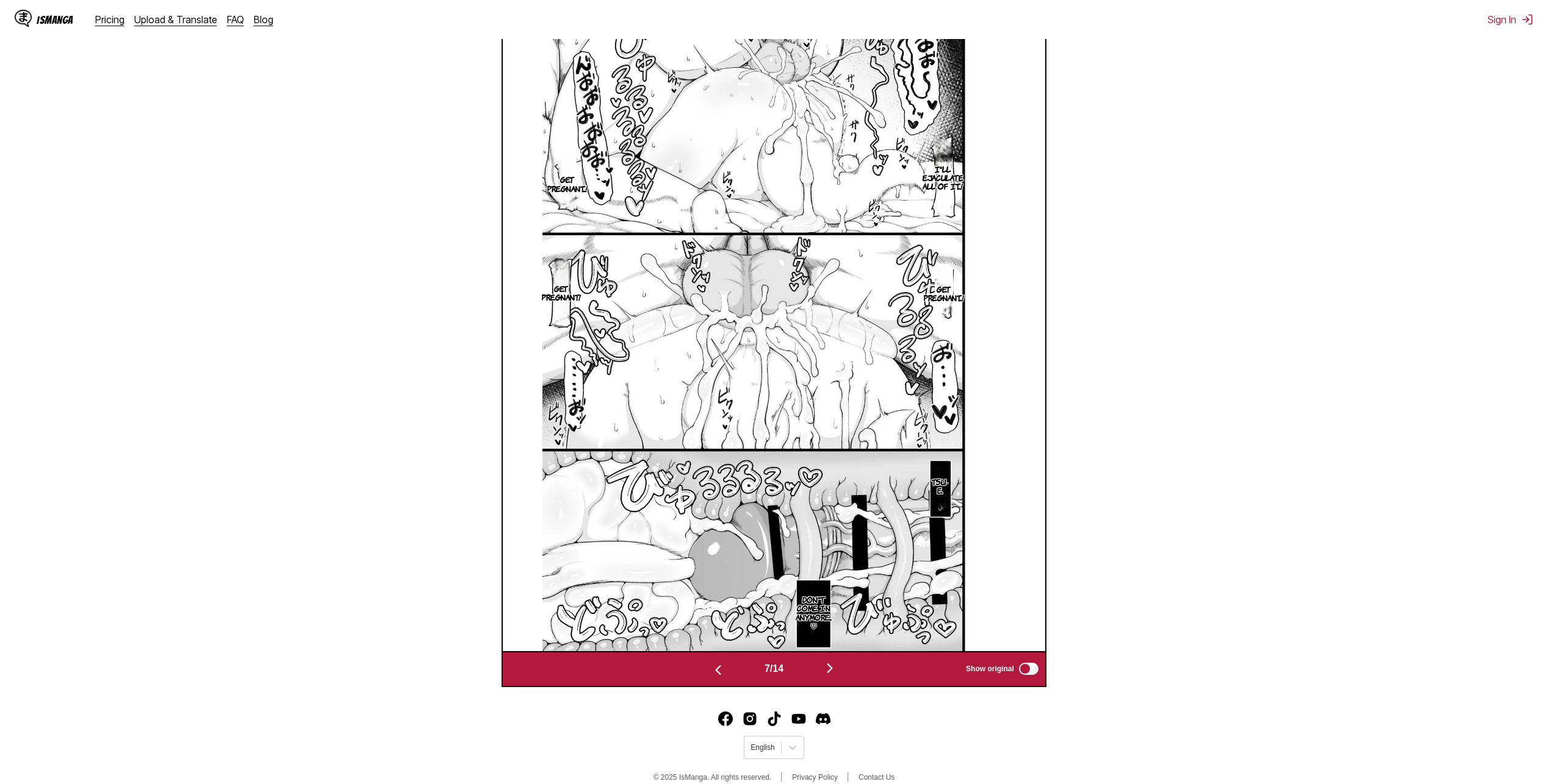
click at [833, 670] on img "button" at bounding box center [830, 668] width 15 height 15
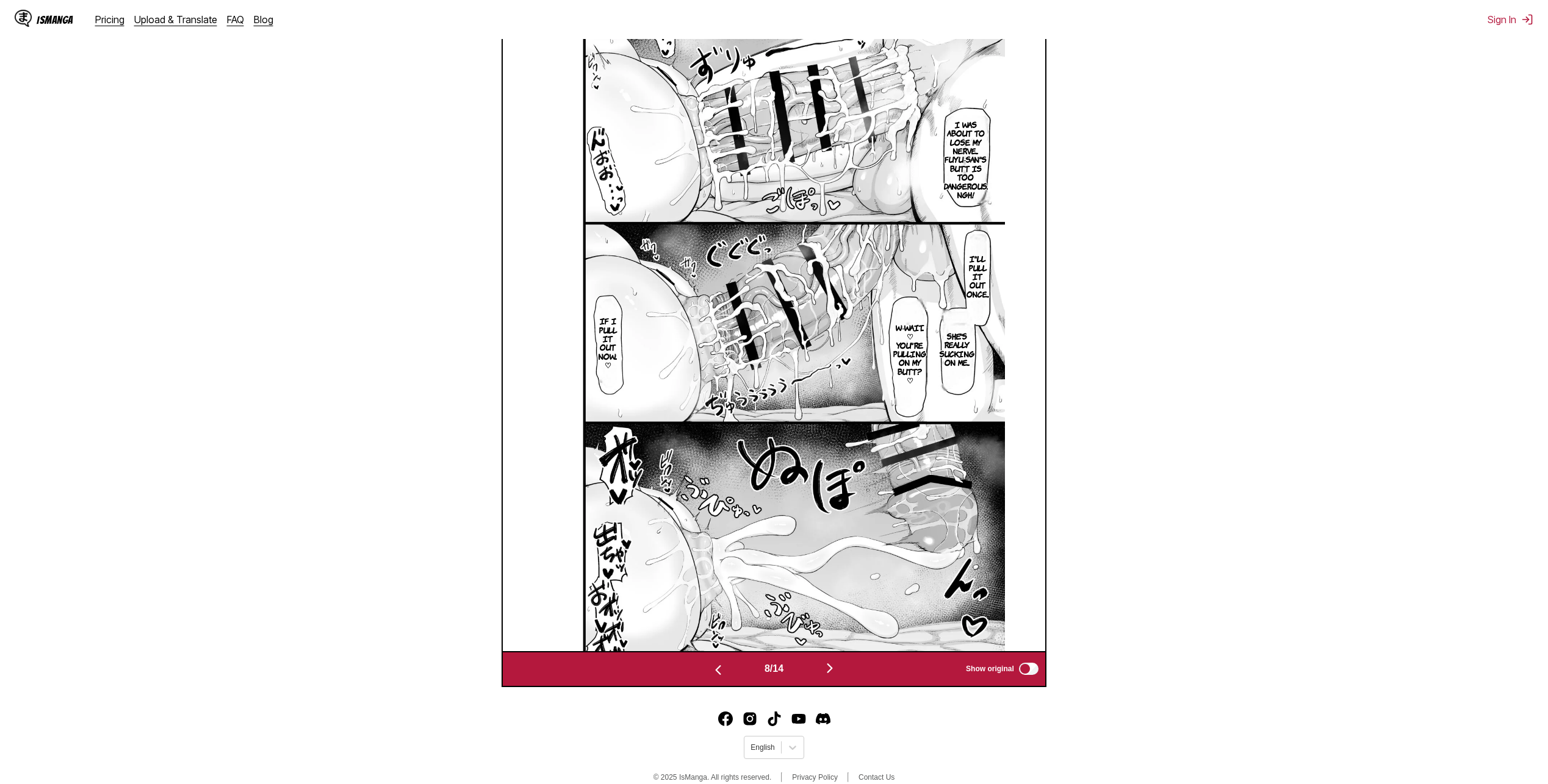
drag, startPoint x: 775, startPoint y: 353, endPoint x: 841, endPoint y: 679, distance: 332.6
click at [841, 679] on button "button" at bounding box center [830, 670] width 74 height 18
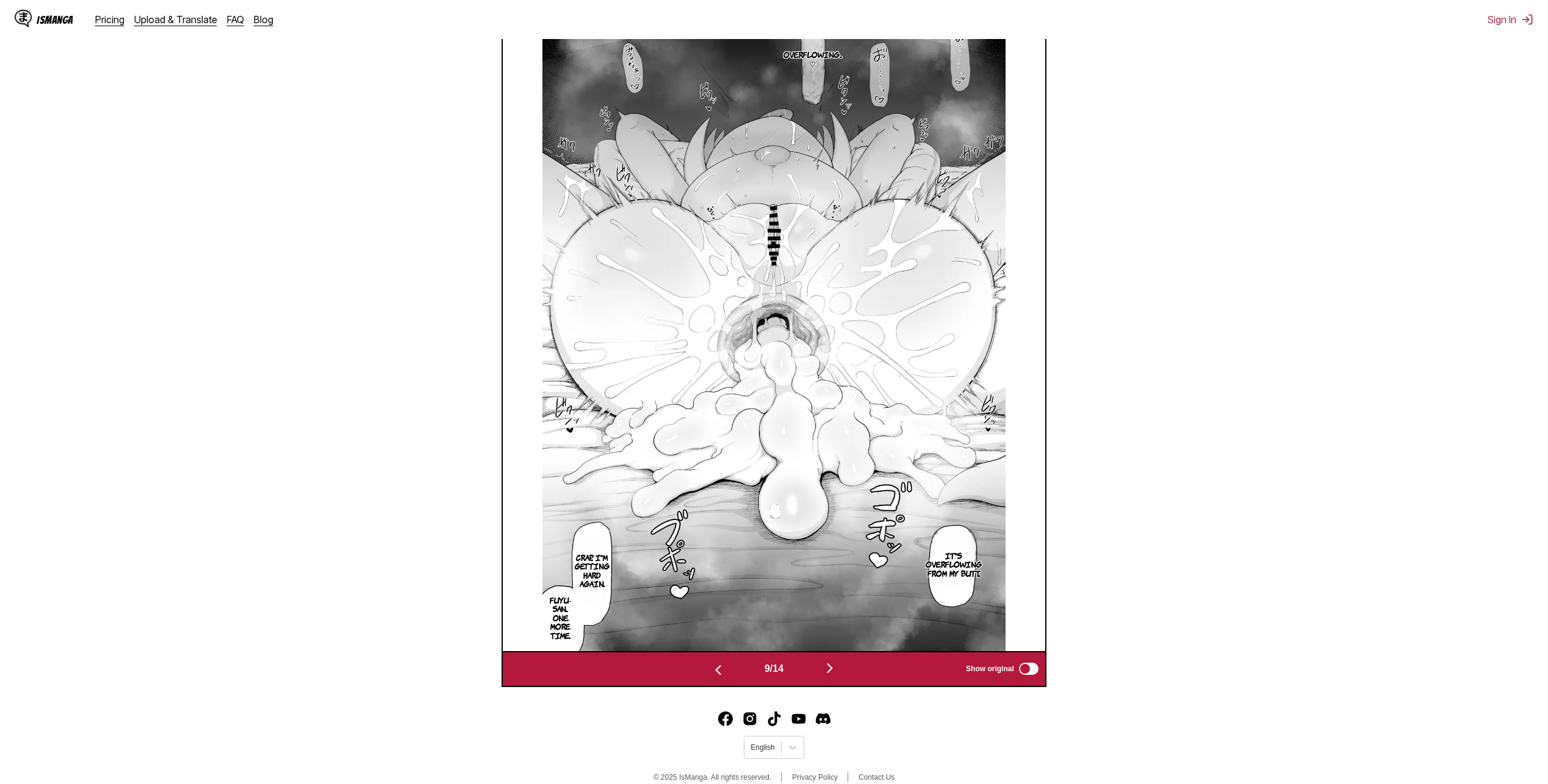
click at [837, 671] on img "button" at bounding box center [830, 668] width 15 height 15
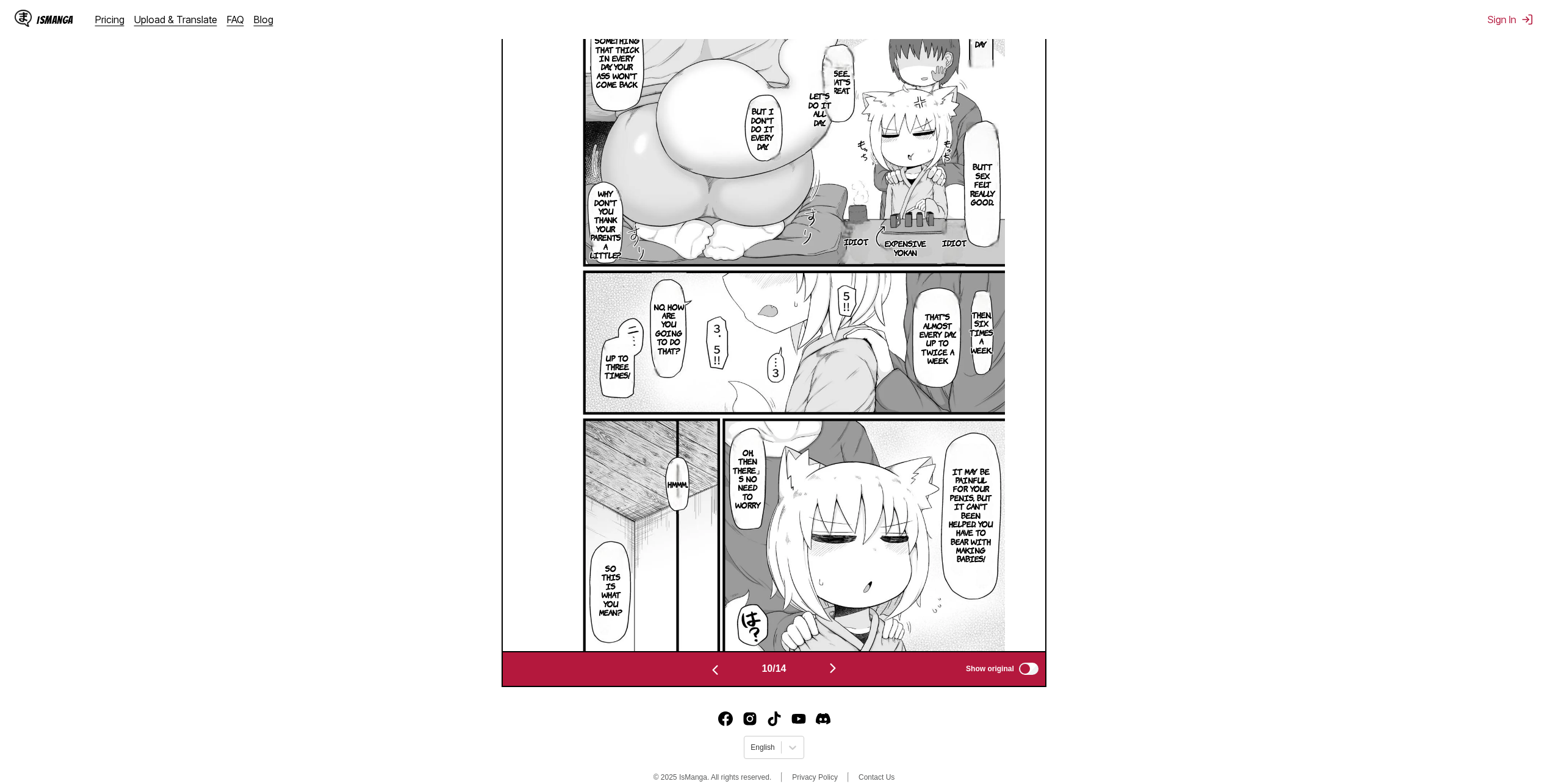
click at [835, 670] on img "button" at bounding box center [833, 668] width 15 height 15
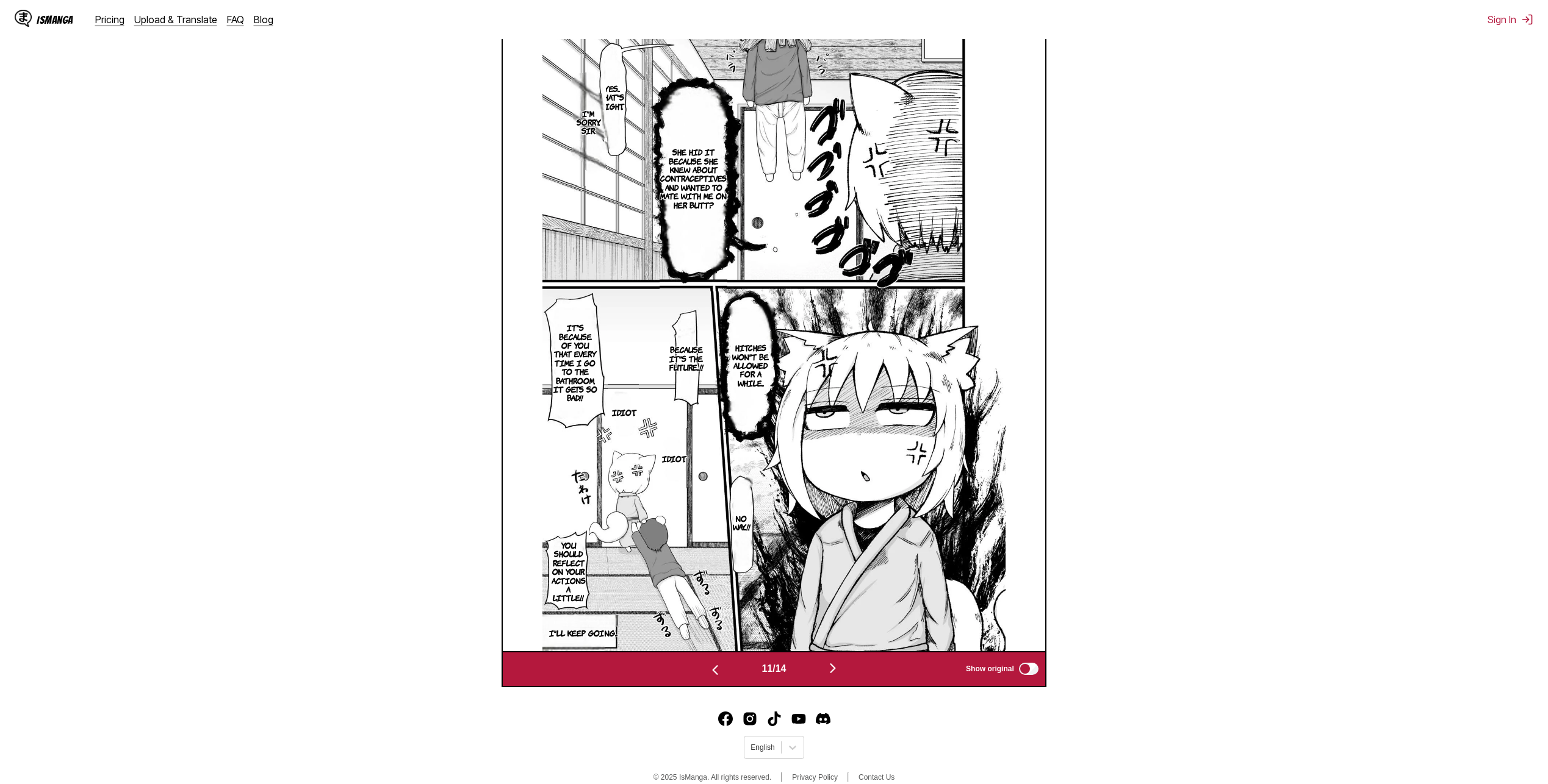
click at [835, 672] on img "button" at bounding box center [833, 668] width 15 height 15
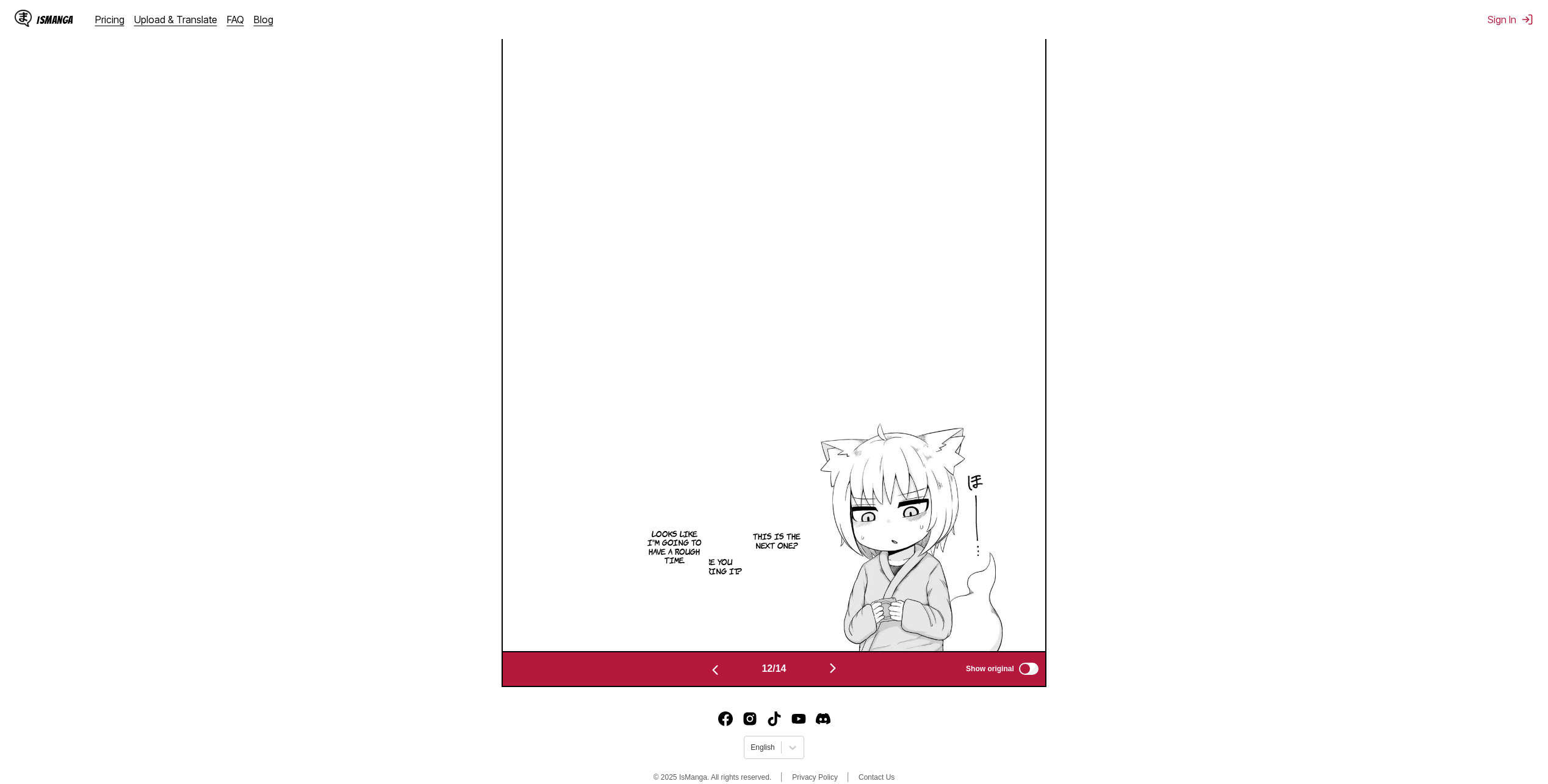
click at [837, 674] on img "button" at bounding box center [833, 668] width 15 height 15
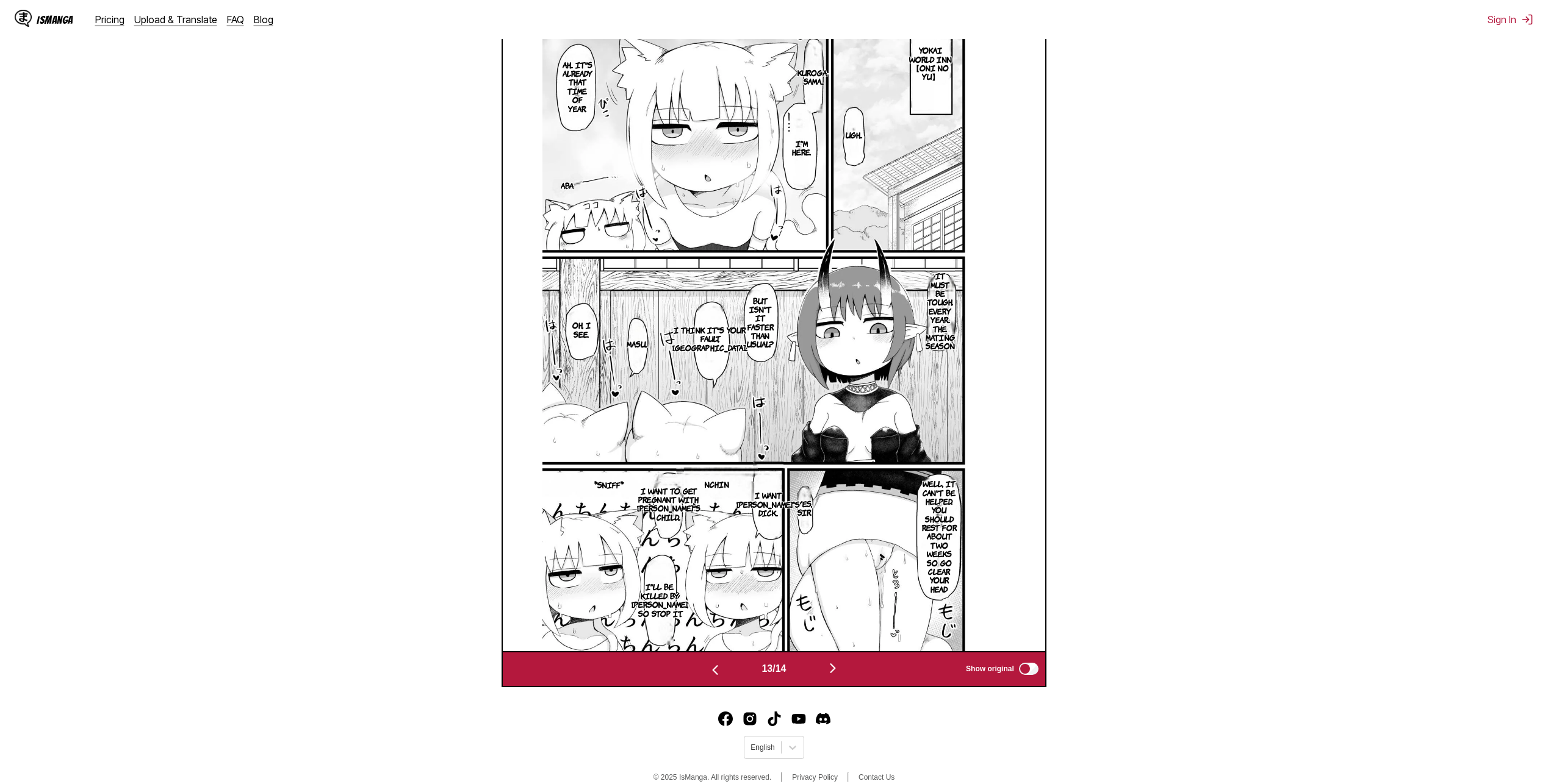
click at [836, 664] on img "button" at bounding box center [833, 668] width 15 height 15
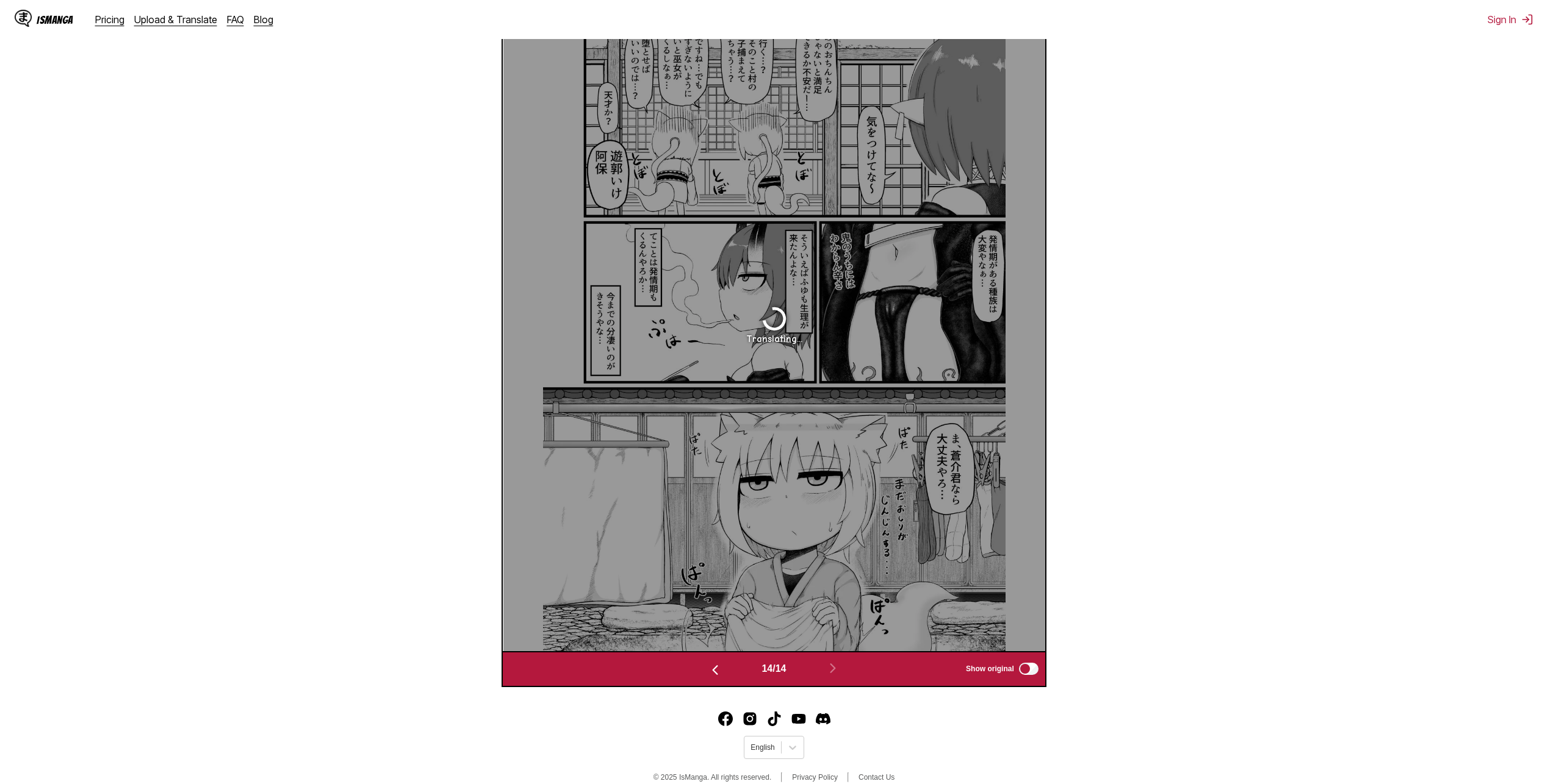
scroll to position [448, 0]
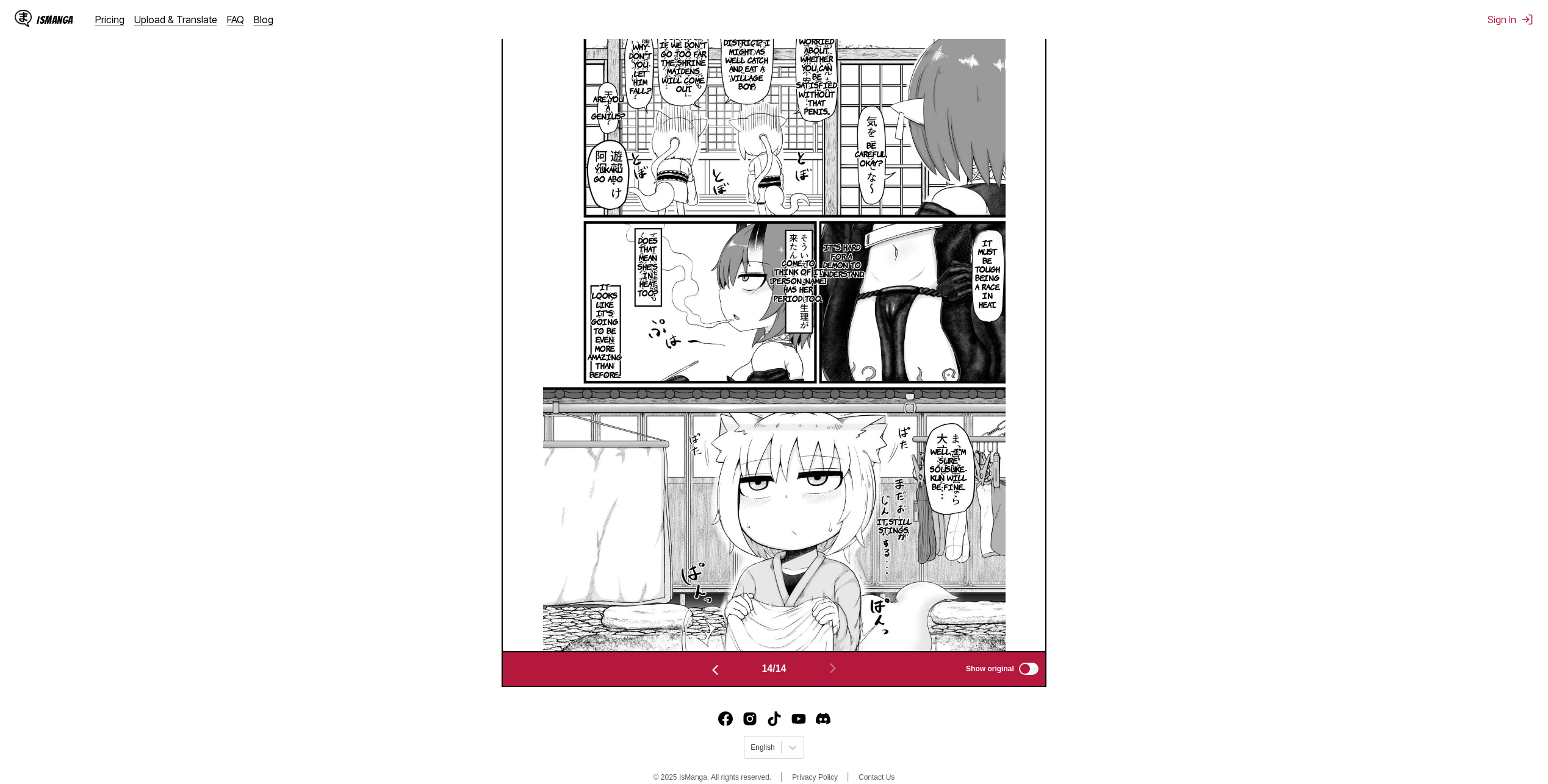
drag, startPoint x: 824, startPoint y: 320, endPoint x: 776, endPoint y: 338, distance: 51.3
